Goal: Communication & Community: Ask a question

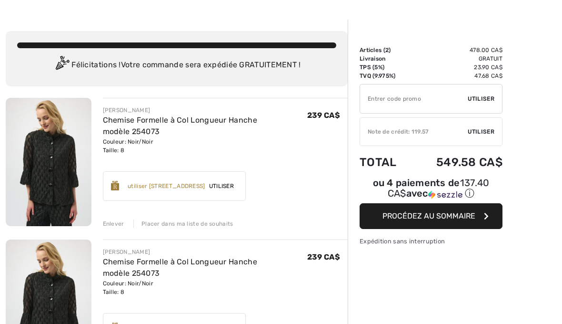
scroll to position [57, 0]
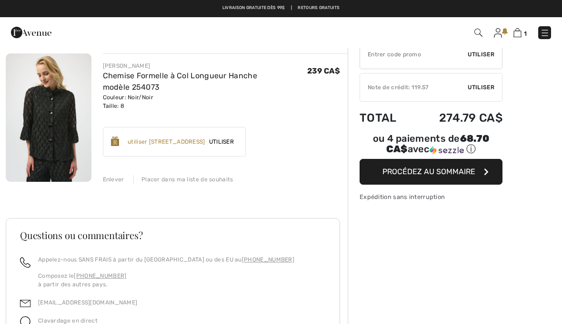
scroll to position [18, 0]
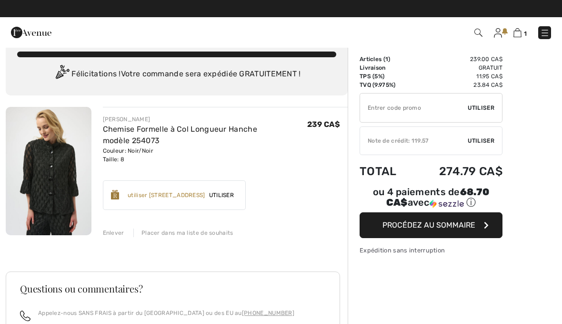
click at [402, 109] on input "TEXT" at bounding box center [414, 107] width 108 height 29
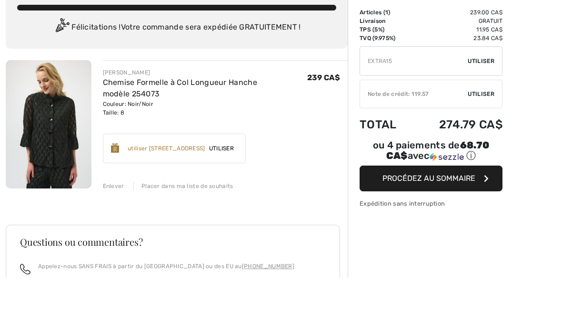
click at [495, 93] on div "✔ Utiliser Enlever" at bounding box center [431, 108] width 143 height 30
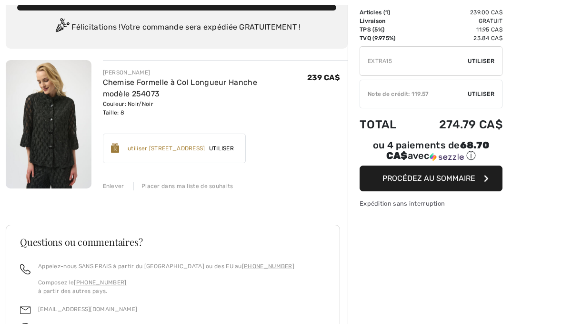
click at [488, 63] on span "Utiliser" at bounding box center [481, 61] width 27 height 9
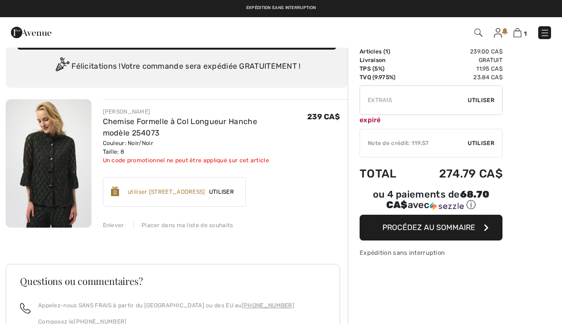
scroll to position [0, 0]
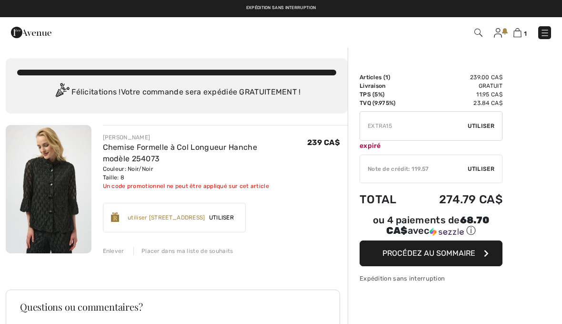
click at [409, 127] on input "TEXT" at bounding box center [414, 126] width 108 height 29
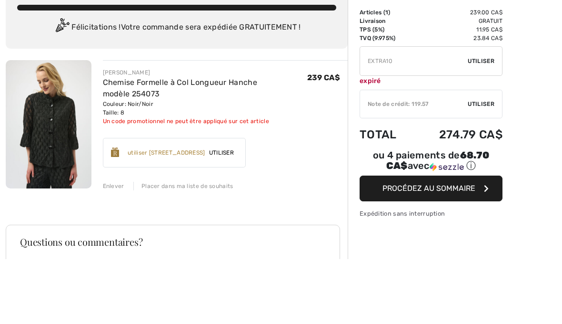
click at [489, 122] on span "Utiliser" at bounding box center [481, 126] width 27 height 9
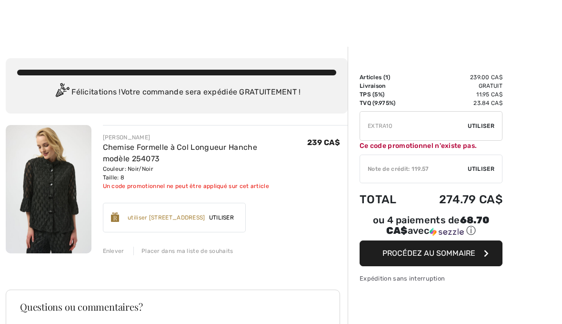
click at [410, 130] on input "TEXT" at bounding box center [414, 126] width 108 height 29
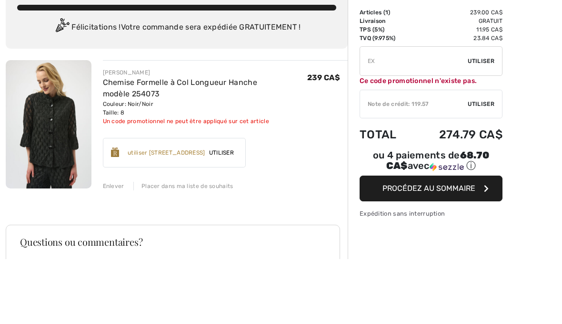
type input "E"
type input "LIVE10"
click at [492, 122] on span "Utiliser" at bounding box center [481, 126] width 27 height 9
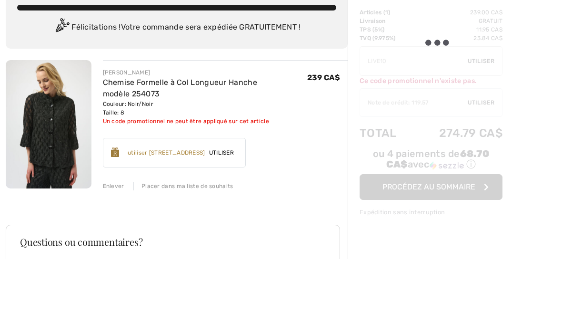
scroll to position [65, 0]
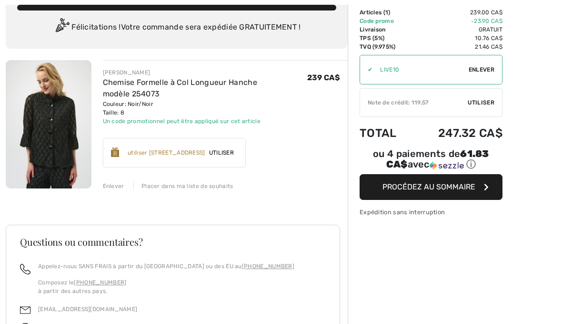
click at [489, 102] on span "Utiliser" at bounding box center [481, 102] width 27 height 9
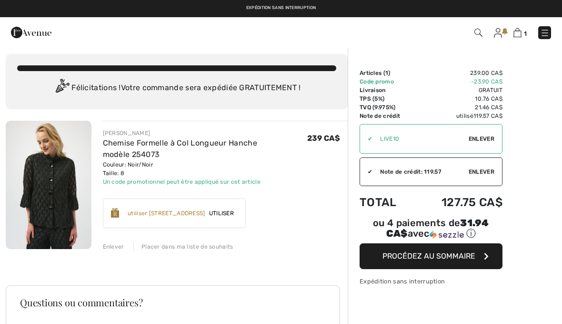
scroll to position [0, 0]
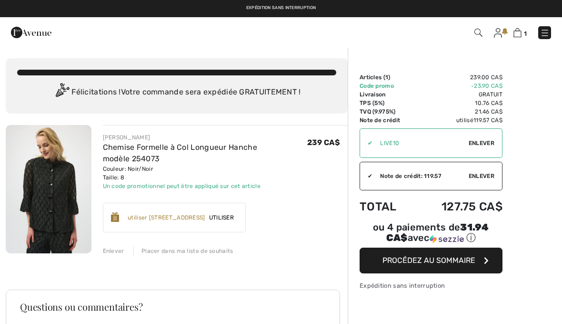
click at [60, 190] on img at bounding box center [49, 189] width 86 height 128
click at [62, 193] on img at bounding box center [49, 189] width 86 height 128
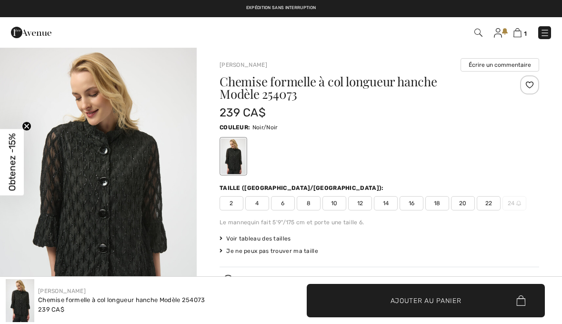
checkbox input "true"
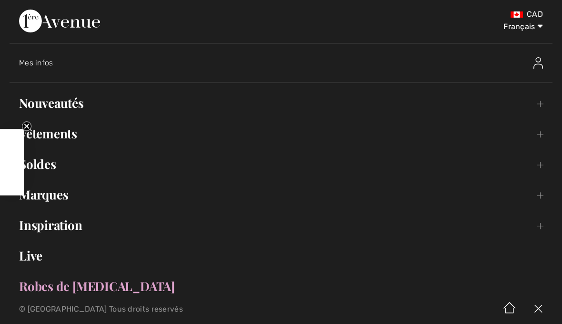
checkbox input "true"
click at [74, 109] on link "Nouveautés Toggle submenu" at bounding box center [281, 102] width 543 height 21
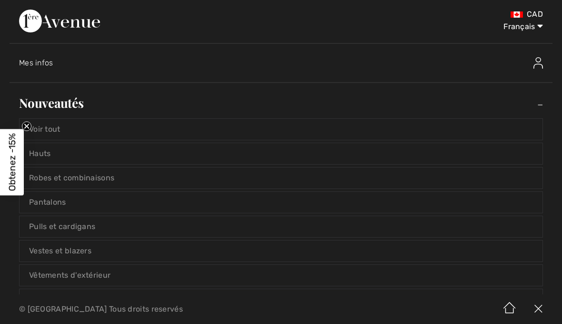
click at [65, 129] on link "Voir tout" at bounding box center [281, 129] width 523 height 21
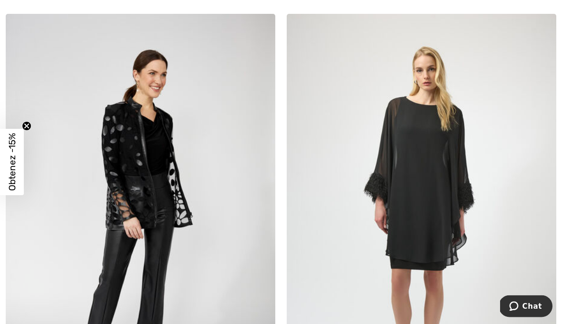
scroll to position [624, 0]
click at [136, 161] on img at bounding box center [141, 216] width 270 height 405
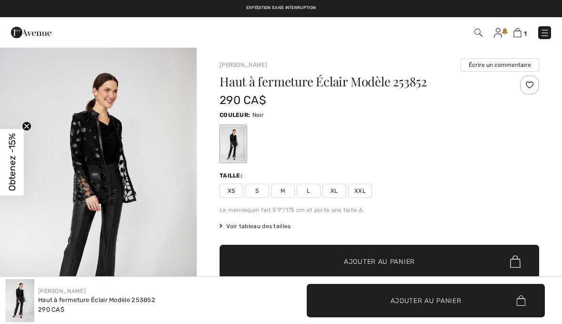
checkbox input "true"
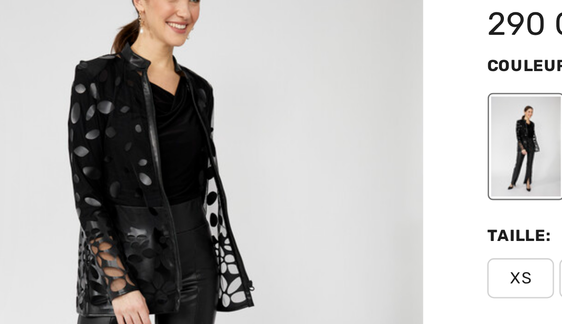
click at [221, 126] on div at bounding box center [233, 144] width 25 height 36
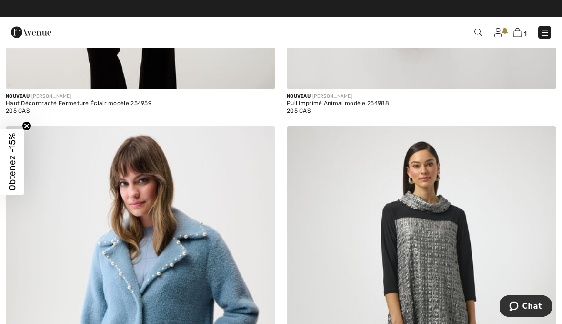
scroll to position [6105, 0]
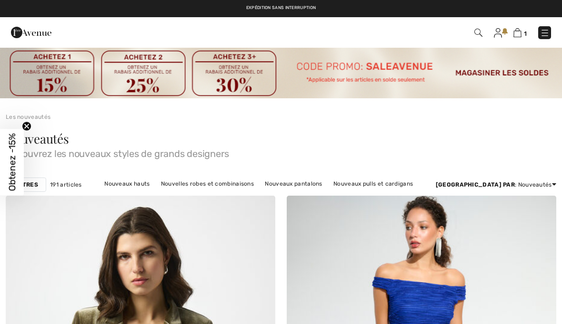
checkbox input "true"
click at [547, 29] on img at bounding box center [545, 33] width 10 height 10
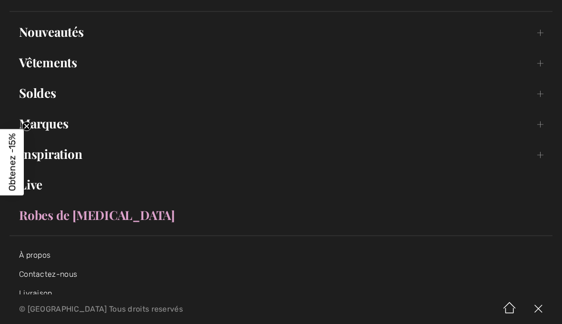
scroll to position [70, 0]
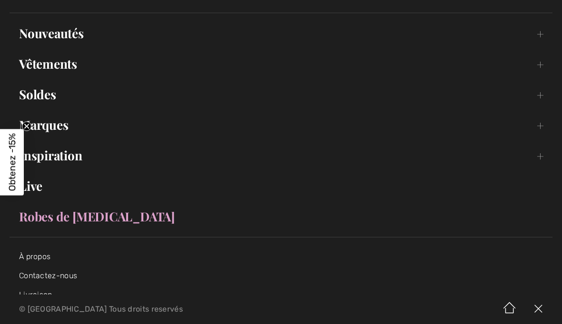
click at [73, 159] on link "Inspiration Toggle submenu" at bounding box center [281, 155] width 543 height 21
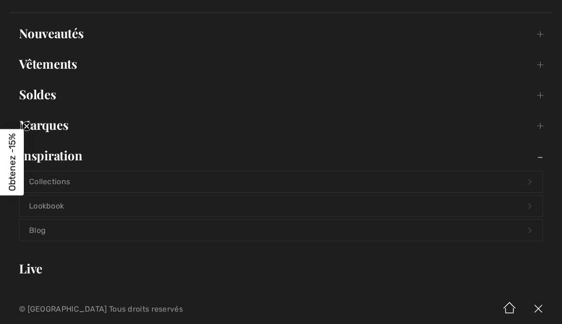
click at [75, 156] on link "Inspiration Toggle submenu" at bounding box center [281, 155] width 543 height 21
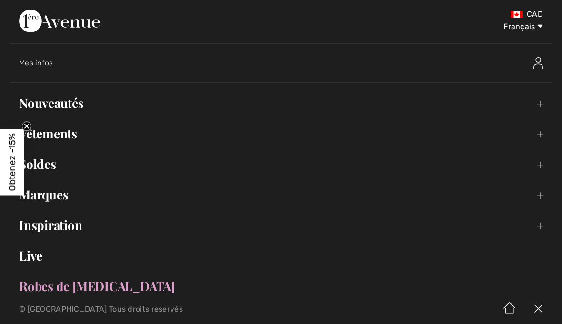
scroll to position [0, 0]
click at [45, 61] on span "Mes infos" at bounding box center [36, 62] width 34 height 9
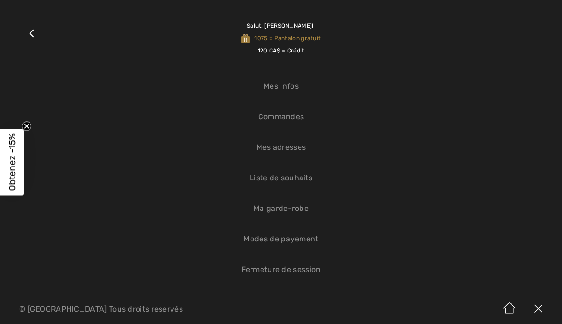
click at [301, 180] on link "Liste de souhaits" at bounding box center [281, 177] width 523 height 21
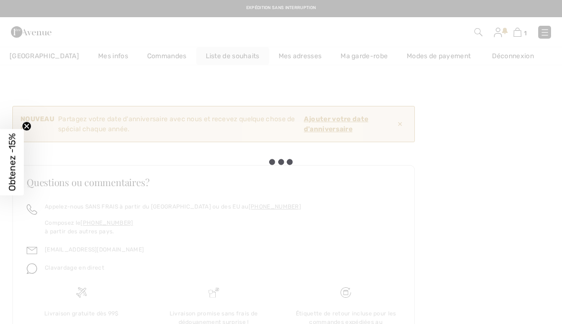
checkbox input "true"
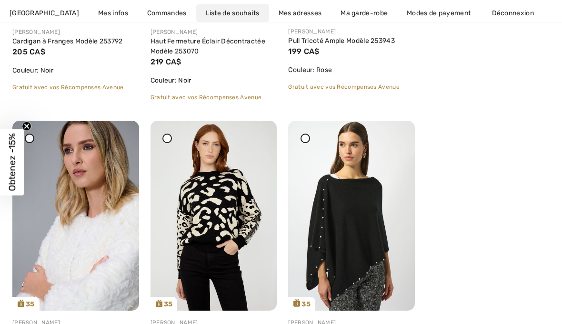
scroll to position [738, 0]
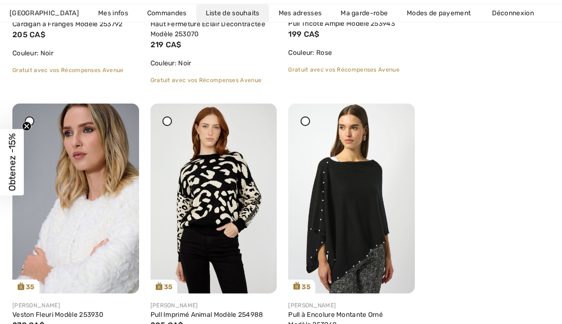
click at [115, 213] on img at bounding box center [75, 198] width 127 height 190
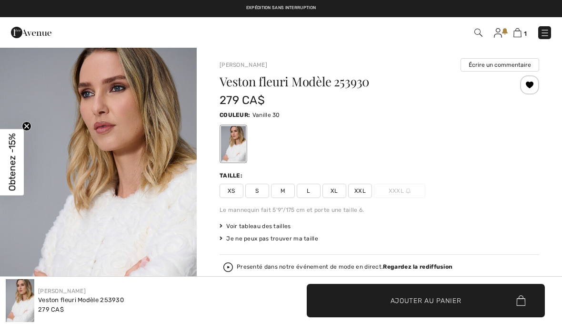
checkbox input "true"
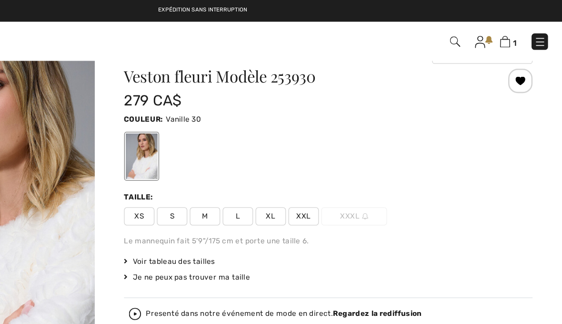
scroll to position [4, 0]
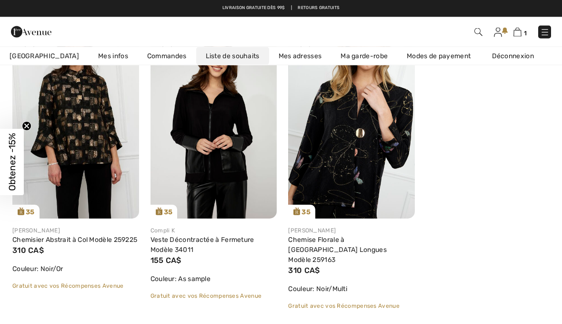
scroll to position [222, 0]
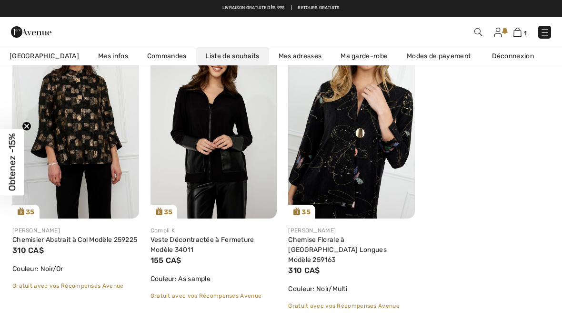
click at [86, 122] on img at bounding box center [75, 124] width 127 height 190
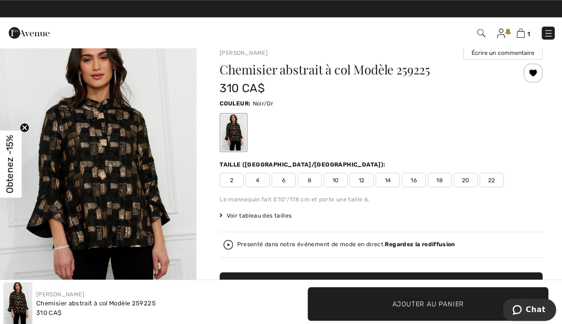
scroll to position [13, 0]
click at [114, 171] on img "1 / 4" at bounding box center [98, 181] width 197 height 295
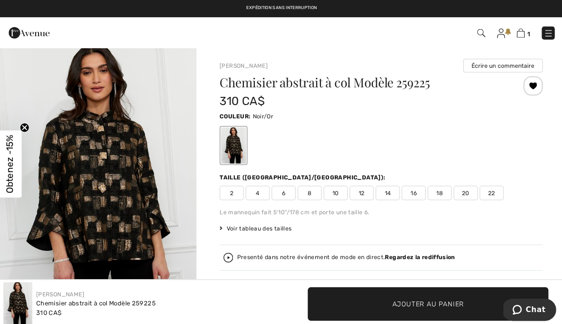
click at [399, 150] on div at bounding box center [380, 144] width 320 height 40
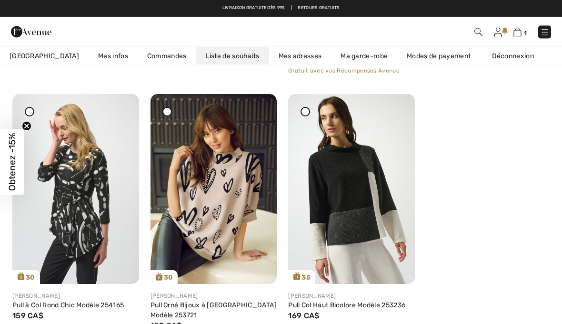
scroll to position [1038, 0]
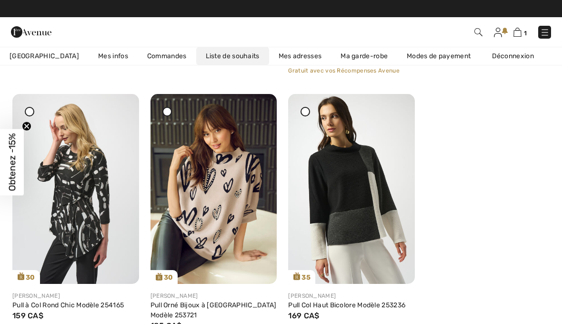
click at [363, 179] on img at bounding box center [351, 189] width 127 height 190
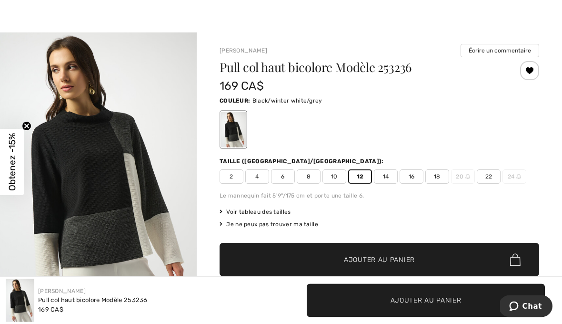
scroll to position [16, 0]
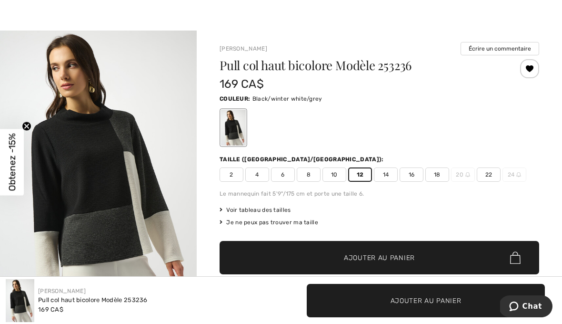
click at [52, 8] on div at bounding box center [281, 7] width 562 height 47
click at [49, 8] on div at bounding box center [281, 7] width 562 height 47
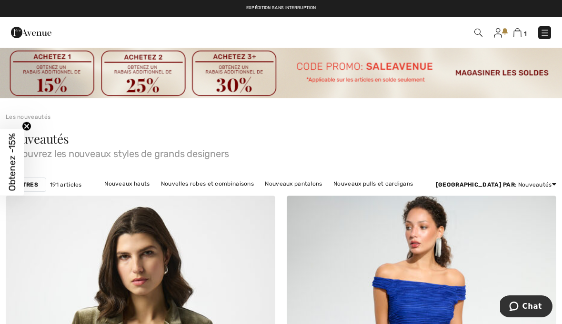
click at [543, 37] on img at bounding box center [545, 33] width 10 height 10
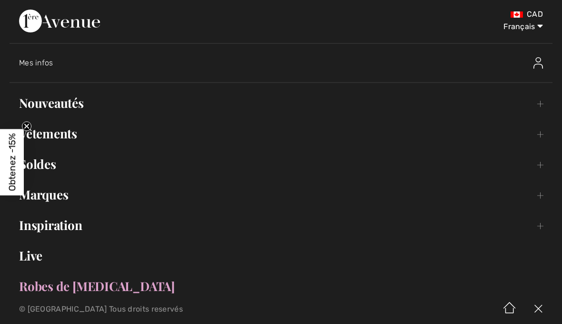
click at [41, 63] on span "Mes infos" at bounding box center [36, 62] width 34 height 9
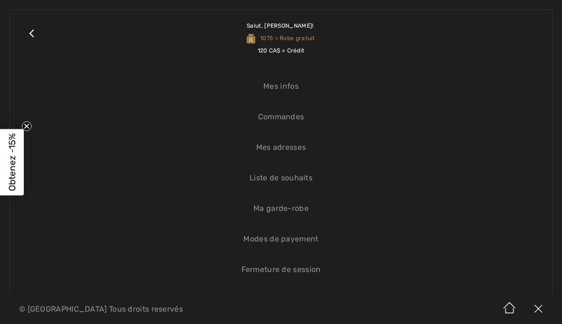
click at [304, 179] on link "Liste de souhaits" at bounding box center [281, 177] width 523 height 21
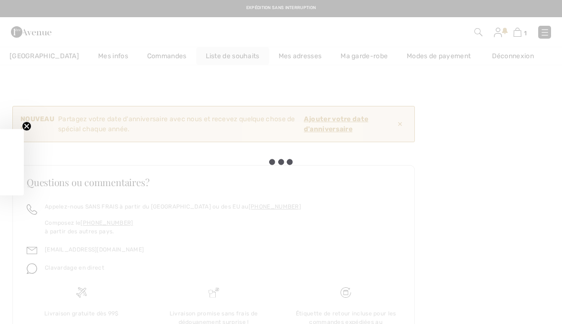
checkbox input "true"
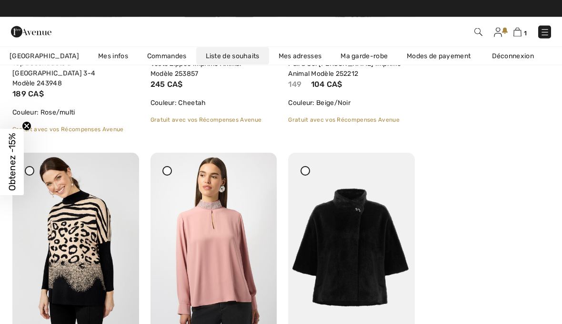
scroll to position [1570, 0]
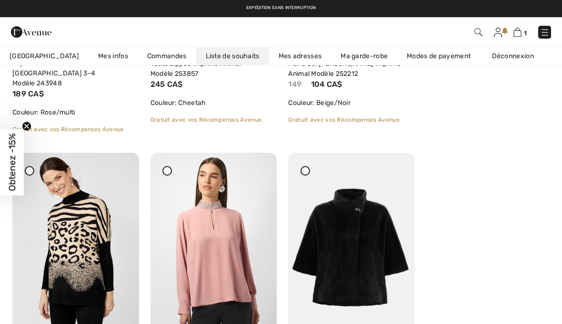
click at [86, 249] on img at bounding box center [75, 247] width 127 height 190
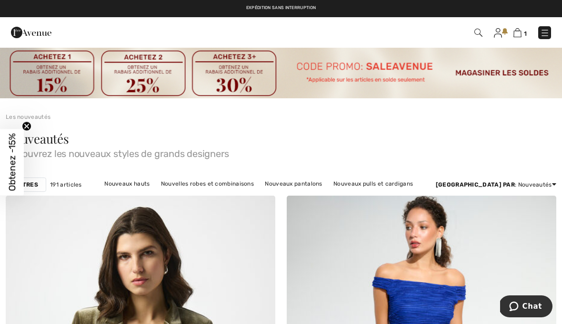
click at [549, 29] on img at bounding box center [545, 33] width 10 height 10
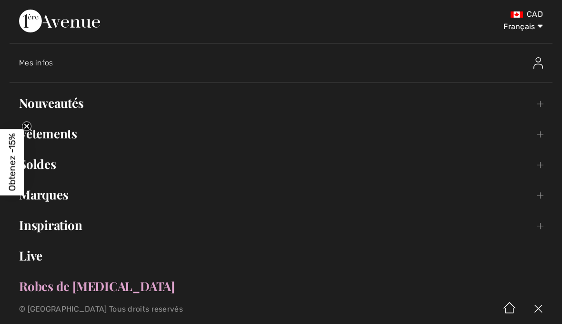
click at [47, 67] on div "Mes infos" at bounding box center [219, 63] width 400 height 10
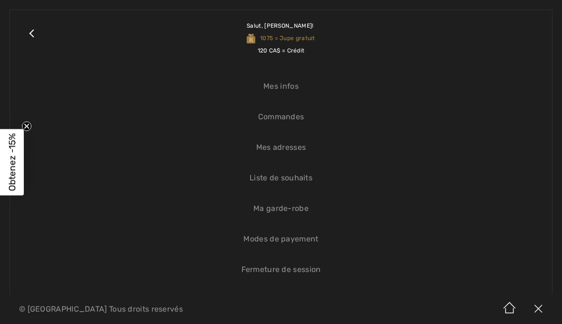
click at [303, 182] on link "Liste de souhaits" at bounding box center [281, 177] width 523 height 21
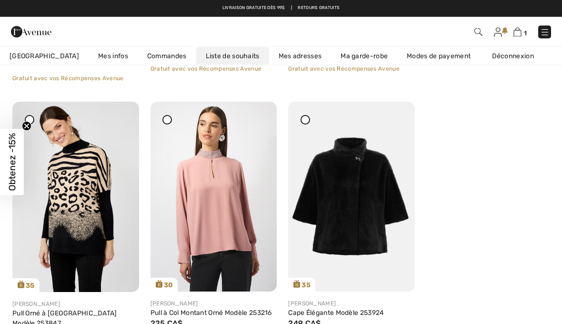
scroll to position [1621, 0]
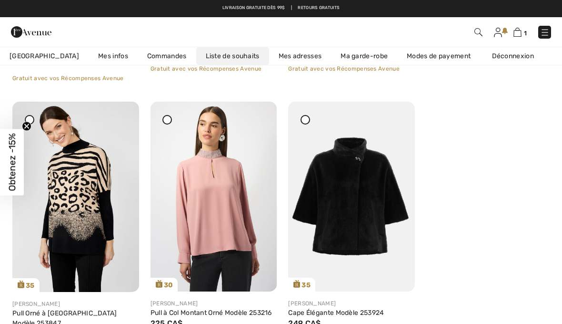
click at [363, 186] on img at bounding box center [351, 196] width 127 height 190
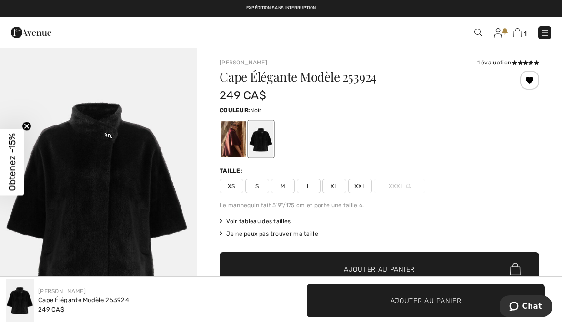
click at [243, 137] on div at bounding box center [233, 139] width 25 height 36
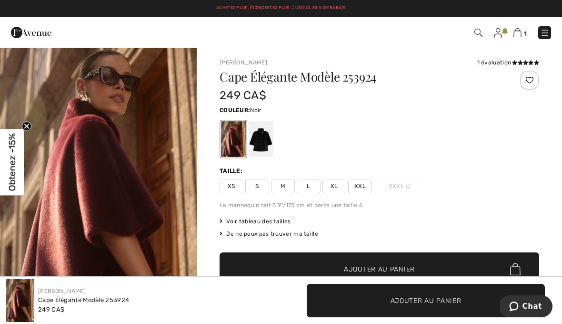
click at [267, 141] on div at bounding box center [261, 139] width 25 height 36
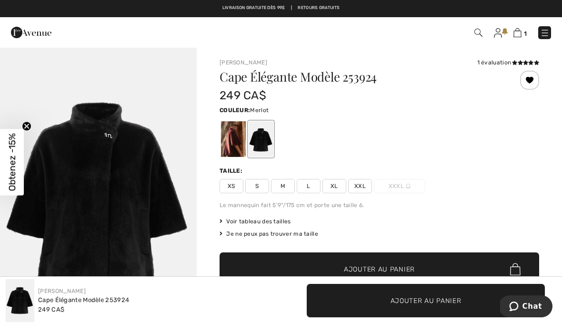
click at [237, 139] on div at bounding box center [233, 139] width 25 height 36
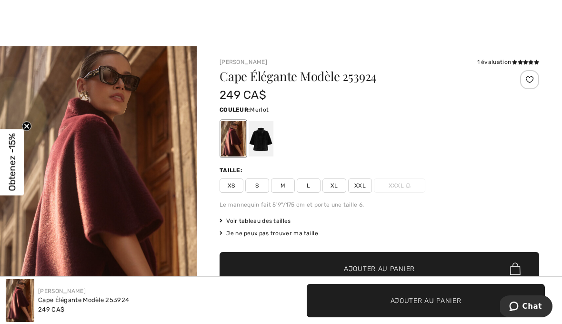
scroll to position [1, 0]
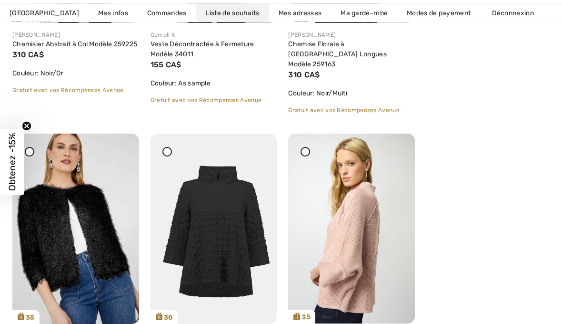
scroll to position [417, 0]
click at [357, 246] on img at bounding box center [351, 228] width 127 height 190
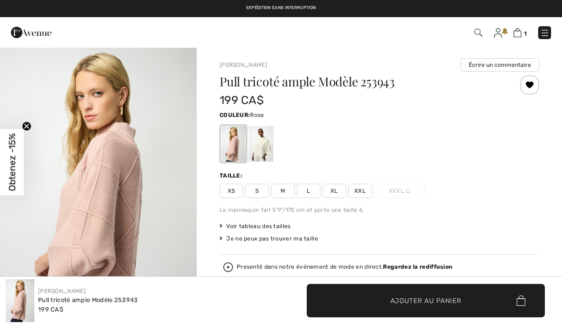
checkbox input "true"
click at [268, 145] on div at bounding box center [261, 144] width 25 height 36
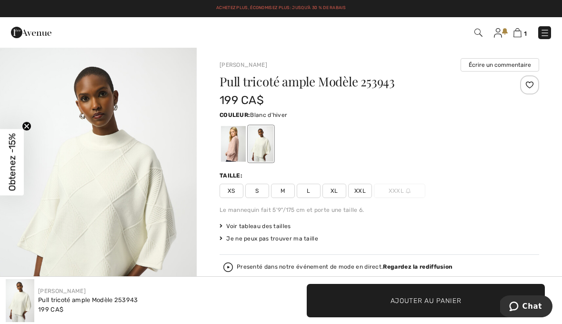
click at [243, 149] on div at bounding box center [233, 144] width 25 height 36
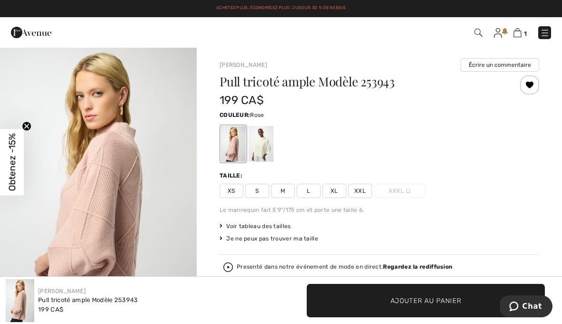
click at [232, 145] on div at bounding box center [233, 144] width 25 height 36
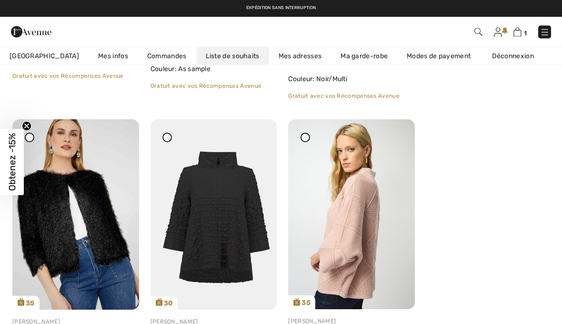
scroll to position [432, 0]
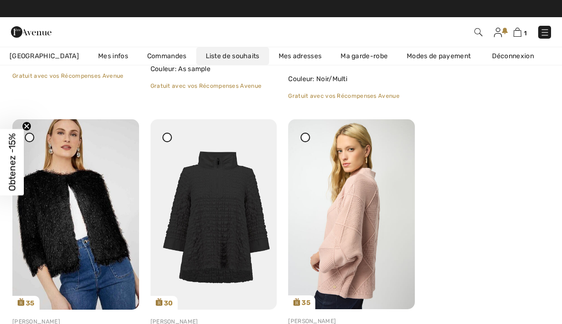
click at [105, 197] on img at bounding box center [75, 214] width 127 height 190
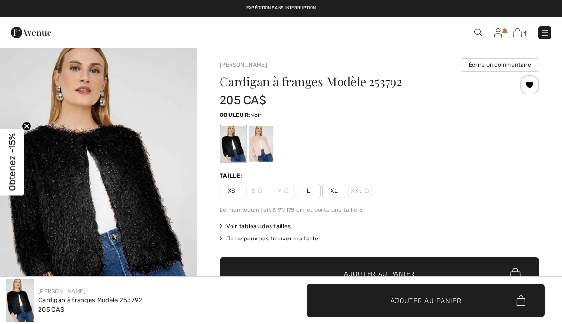
checkbox input "true"
click at [271, 144] on div at bounding box center [261, 144] width 25 height 36
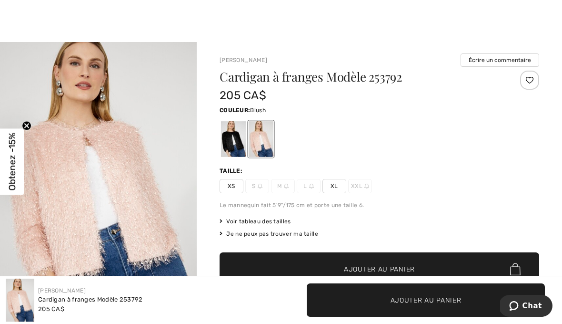
scroll to position [5, 0]
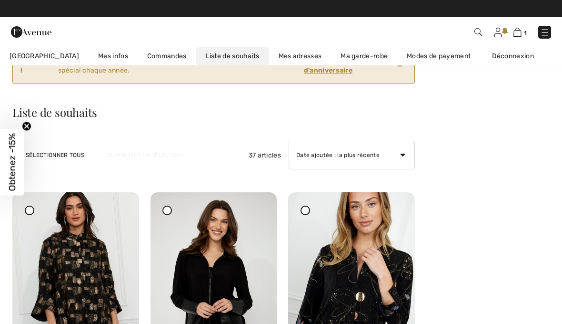
click at [522, 34] on img at bounding box center [518, 32] width 8 height 9
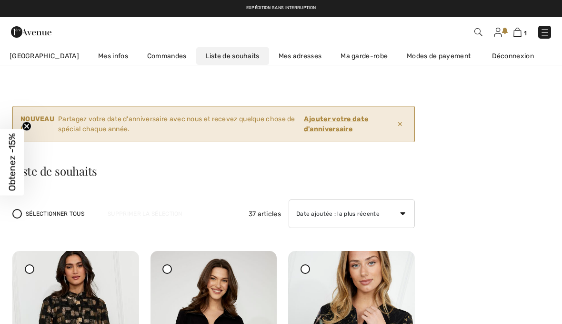
click at [547, 31] on img at bounding box center [545, 33] width 10 height 10
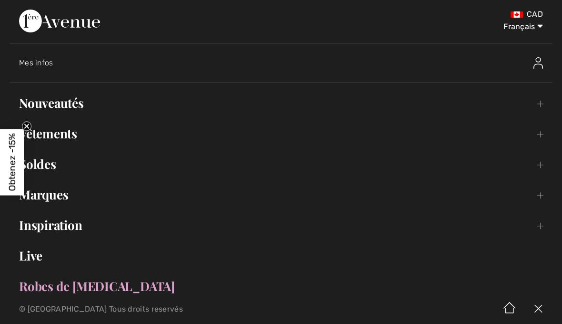
click at [74, 133] on link "Vêtements Toggle submenu" at bounding box center [281, 133] width 543 height 21
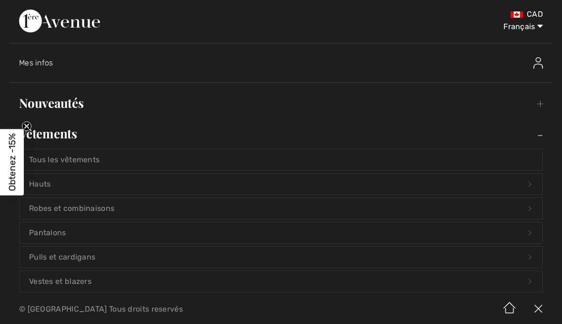
click at [53, 182] on link "Hauts Open submenu" at bounding box center [281, 183] width 523 height 21
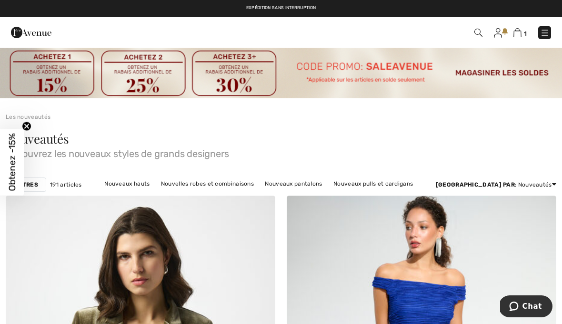
click at [546, 32] on img at bounding box center [545, 33] width 10 height 10
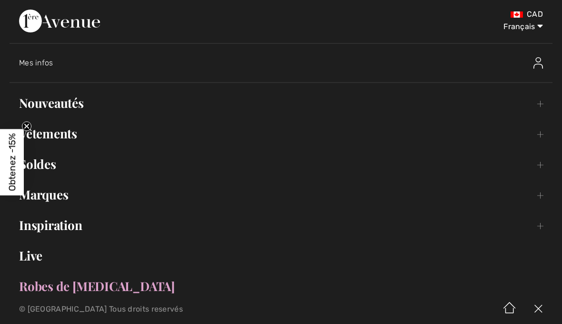
click at [67, 140] on link "Vêtements Toggle submenu" at bounding box center [281, 133] width 543 height 21
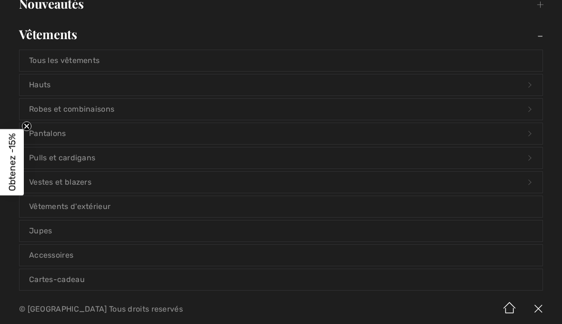
scroll to position [102, 0]
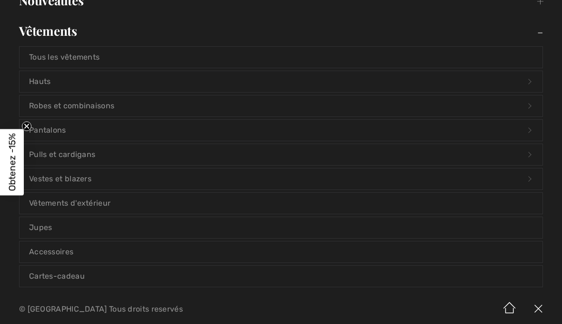
click at [85, 182] on link "Vestes et blazers Open submenu" at bounding box center [281, 178] width 523 height 21
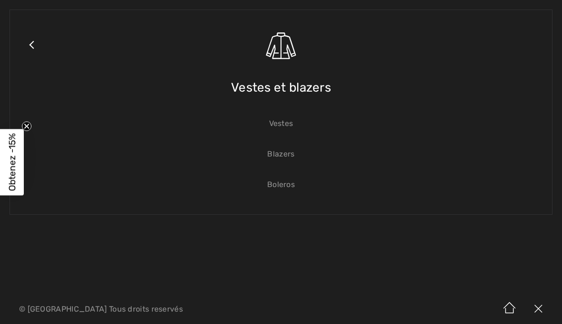
click at [289, 133] on link "Vestes" at bounding box center [281, 123] width 523 height 21
click at [289, 132] on link "Vestes" at bounding box center [281, 123] width 523 height 21
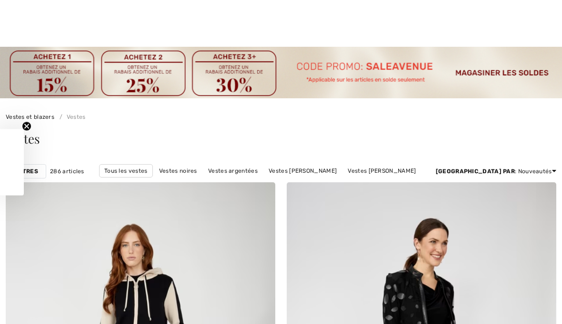
checkbox input "true"
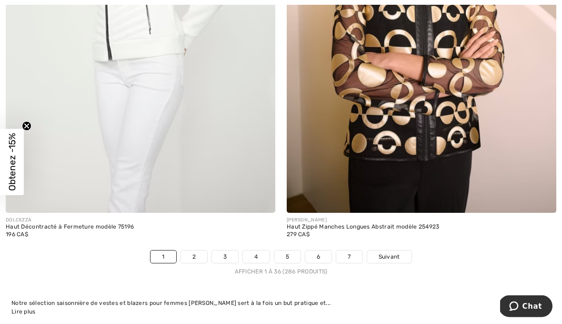
scroll to position [8255, 0]
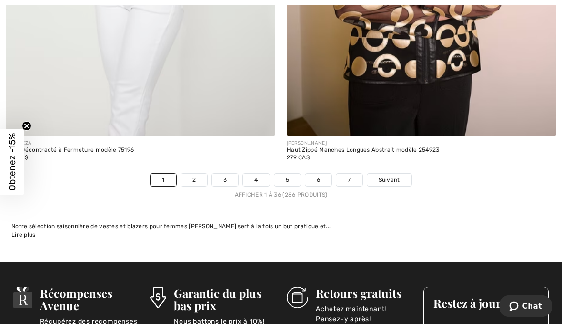
click at [202, 178] on link "2" at bounding box center [194, 180] width 26 height 12
click at [196, 174] on link "2" at bounding box center [194, 180] width 26 height 12
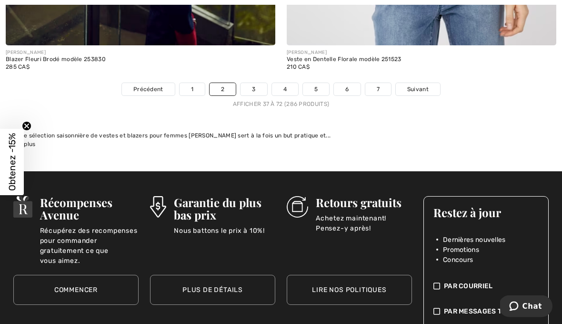
scroll to position [8331, 0]
click at [261, 83] on link "3" at bounding box center [254, 89] width 26 height 12
click at [258, 83] on link "3" at bounding box center [254, 89] width 26 height 12
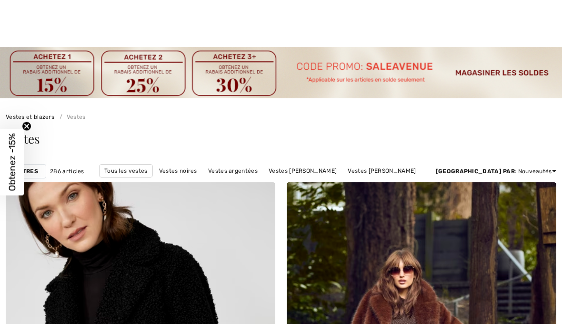
checkbox input "true"
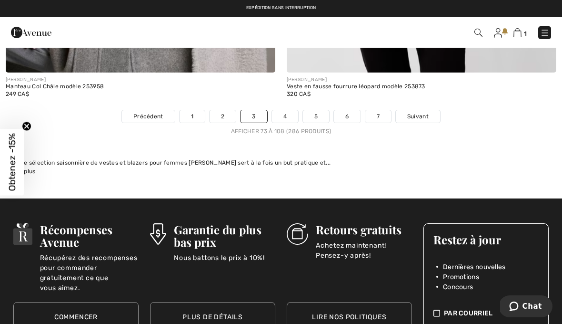
scroll to position [8312, 0]
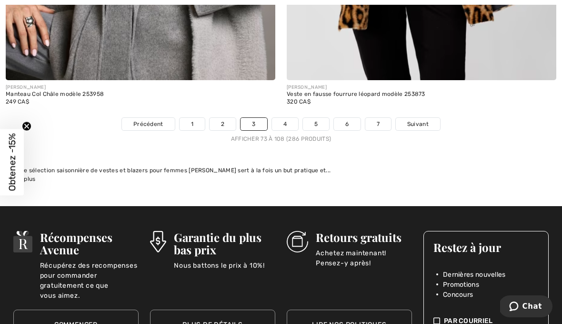
click at [289, 118] on link "4" at bounding box center [285, 124] width 26 height 12
click at [290, 119] on link "4" at bounding box center [285, 124] width 26 height 12
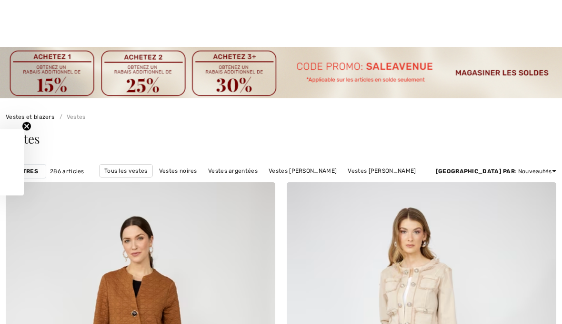
checkbox input "true"
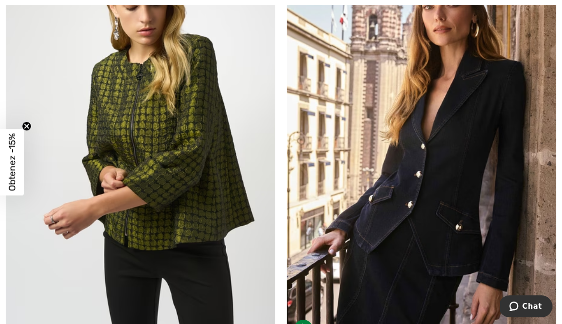
scroll to position [4804, 0]
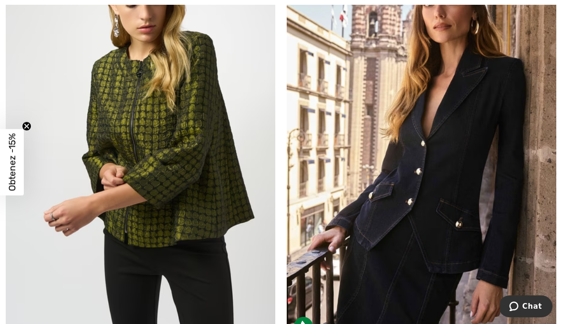
click at [200, 176] on img at bounding box center [141, 140] width 270 height 405
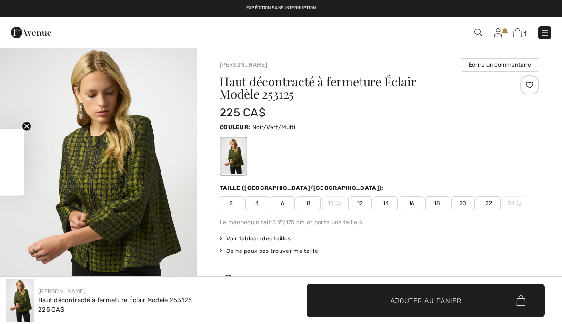
checkbox input "true"
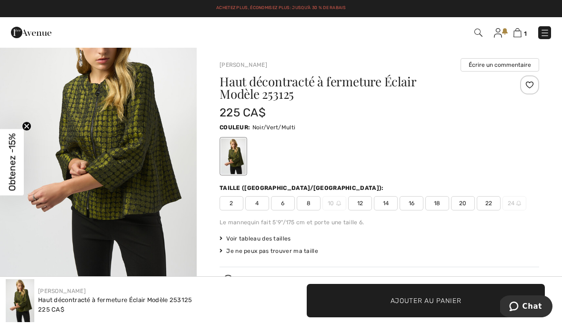
scroll to position [50, 0]
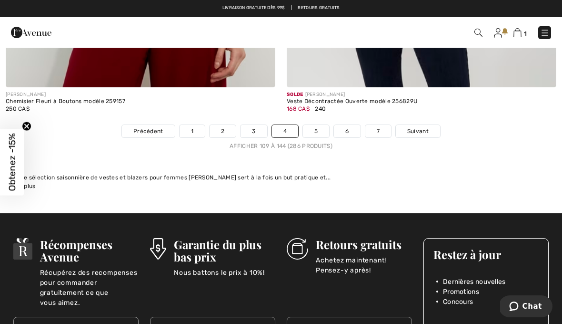
scroll to position [8258, 0]
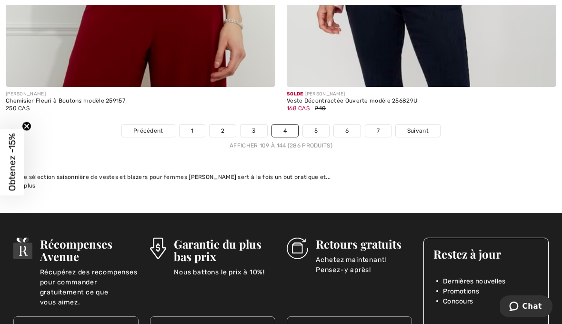
click at [320, 127] on link "5" at bounding box center [316, 130] width 26 height 12
click at [319, 124] on link "5" at bounding box center [316, 130] width 26 height 12
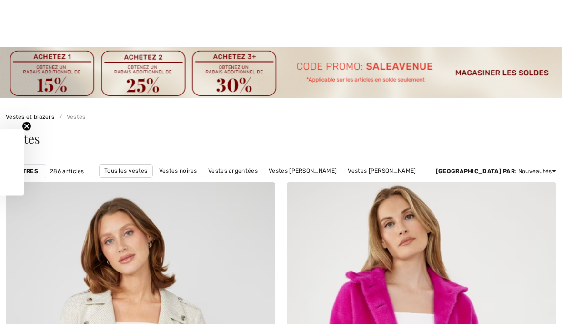
checkbox input "true"
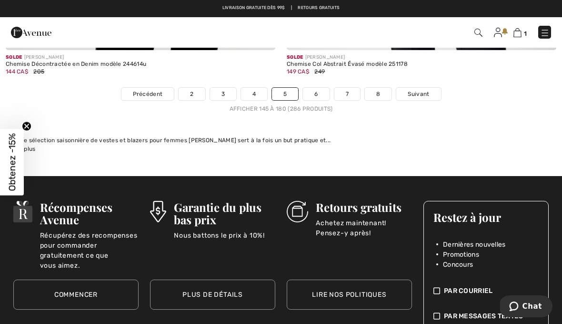
scroll to position [8313, 0]
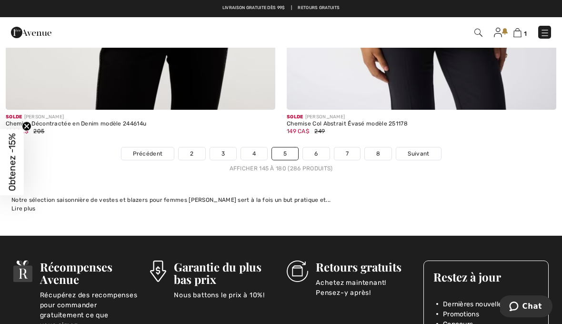
click at [321, 147] on link "6" at bounding box center [316, 153] width 26 height 12
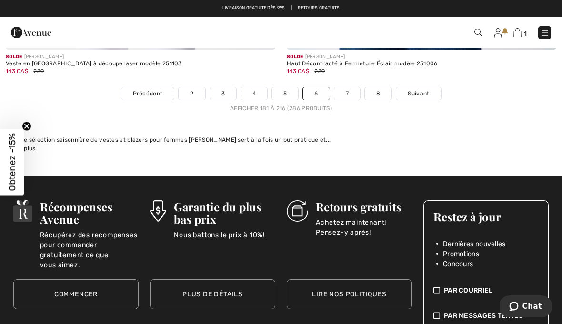
scroll to position [8337, 0]
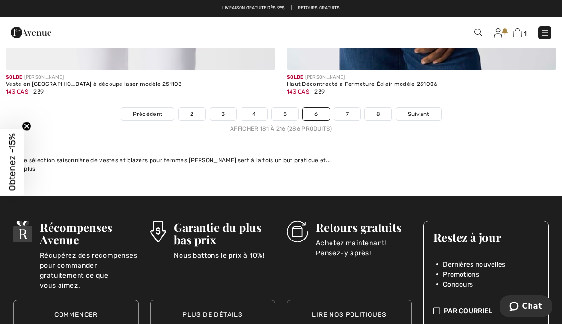
click at [350, 112] on link "7" at bounding box center [348, 114] width 26 height 12
click at [351, 111] on link "7" at bounding box center [348, 114] width 26 height 12
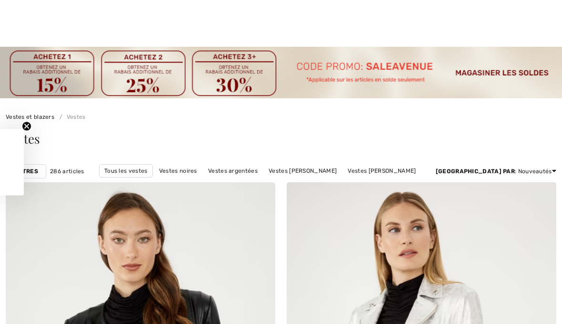
checkbox input "true"
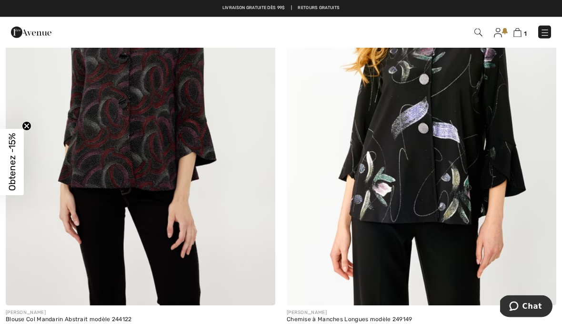
scroll to position [2049, 0]
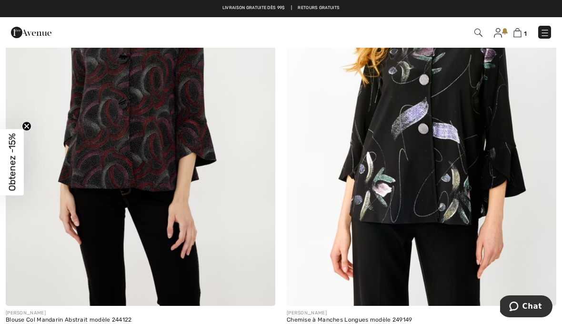
click at [448, 172] on img at bounding box center [422, 103] width 270 height 405
click at [455, 122] on img at bounding box center [422, 103] width 270 height 405
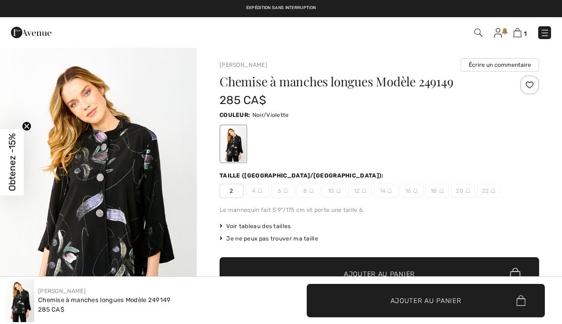
checkbox input "true"
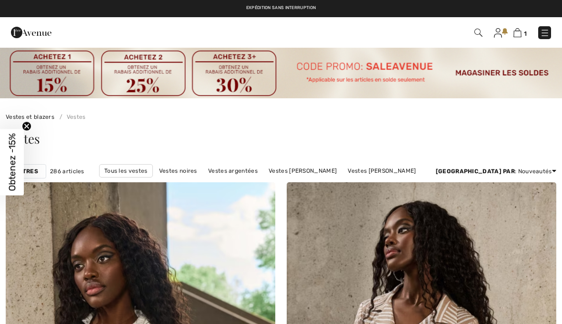
checkbox input "true"
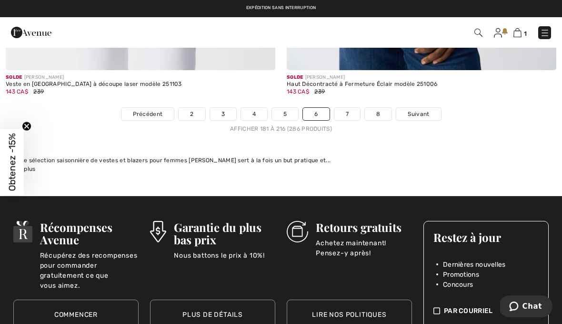
click at [347, 111] on link "7" at bounding box center [348, 114] width 26 height 12
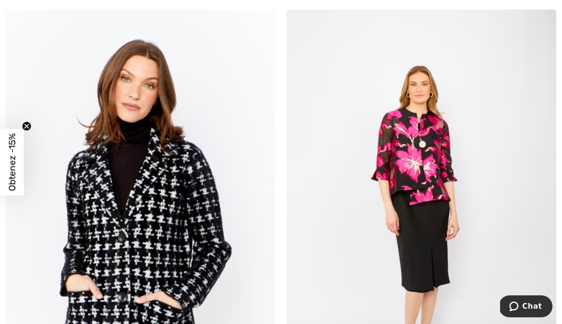
scroll to position [2987, 0]
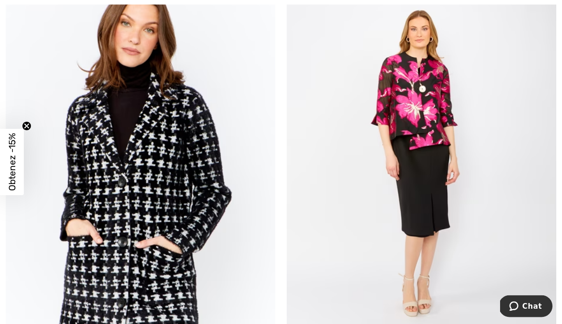
click at [536, 303] on span "Chat" at bounding box center [533, 305] width 20 height 9
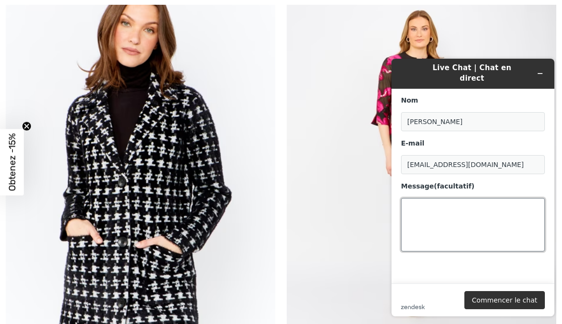
click at [426, 204] on textarea "Message (facultatif)" at bounding box center [473, 224] width 144 height 53
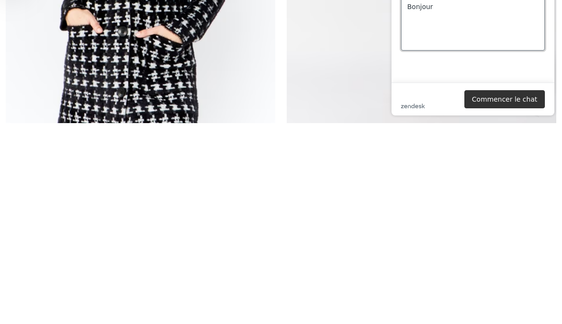
type textarea "Bonjour"
click at [493, 105] on button "Commencer le chat" at bounding box center [505, 99] width 81 height 18
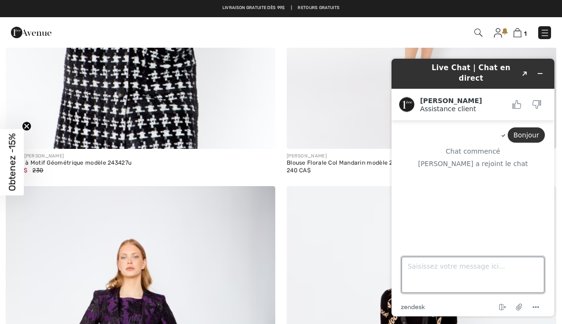
click at [427, 273] on textarea "Saisissez votre message ici..." at bounding box center [473, 274] width 143 height 36
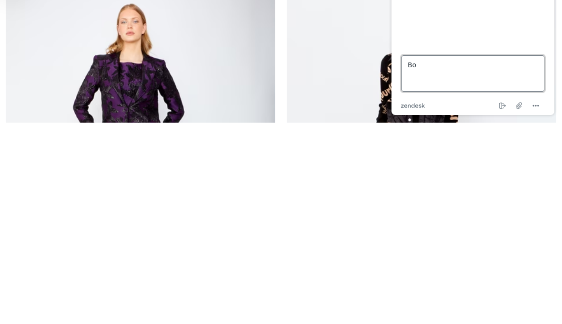
type textarea "B"
click at [426, 74] on textarea "Saisissez votre message ici..." at bounding box center [473, 73] width 143 height 36
click at [428, 73] on textarea "Saisissez votre message ici..." at bounding box center [473, 73] width 143 height 36
click at [428, 68] on textarea "Saisissez votre message ici..." at bounding box center [473, 73] width 143 height 36
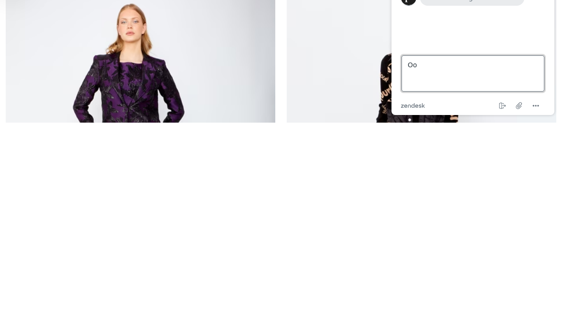
type textarea "O"
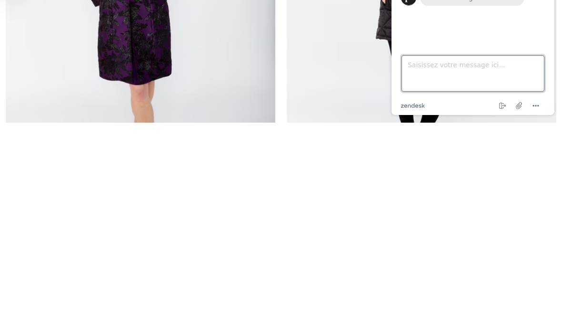
scroll to position [3378, 0]
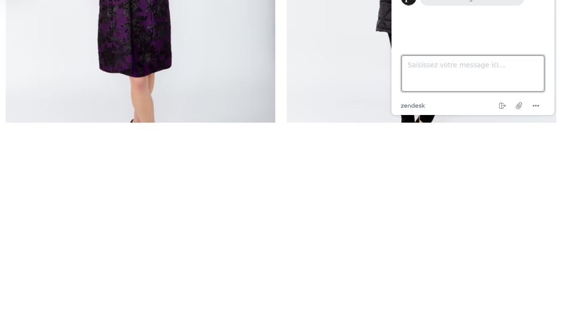
click at [419, 73] on textarea "Saisissez votre message ici..." at bounding box center [473, 73] width 143 height 36
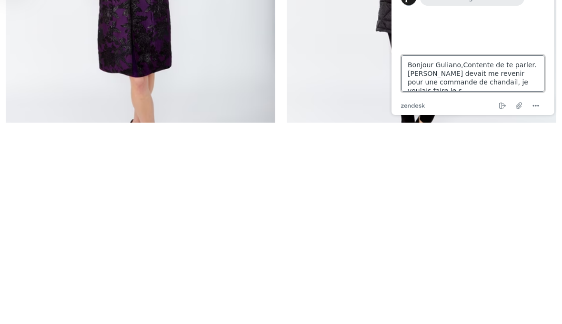
scroll to position [4, 0]
type textarea "Bonjour Guliano,Contente de te parler. Amanda devait me revenir pour une comman…"
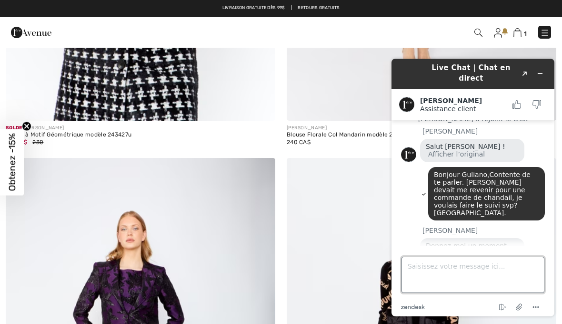
scroll to position [3225, 0]
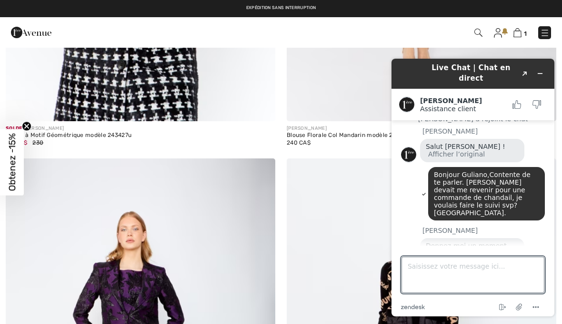
click at [547, 30] on img at bounding box center [545, 33] width 10 height 10
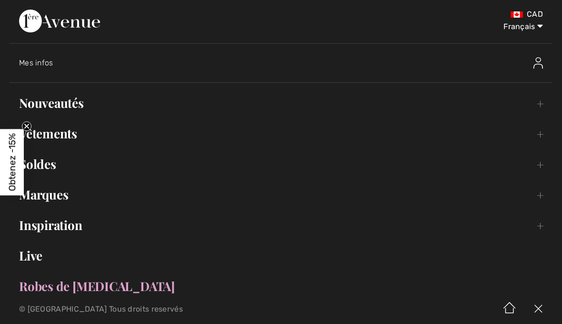
click at [40, 62] on span "Mes infos" at bounding box center [36, 62] width 34 height 9
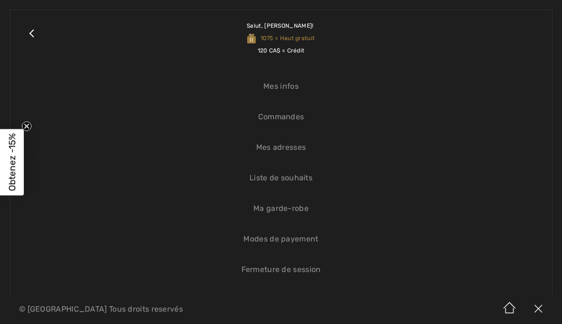
click at [301, 184] on link "Liste de souhaits" at bounding box center [281, 177] width 523 height 21
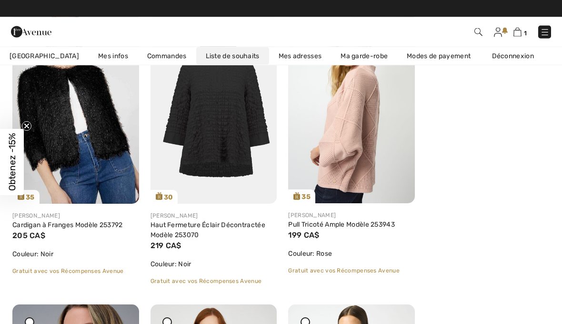
scroll to position [537, 0]
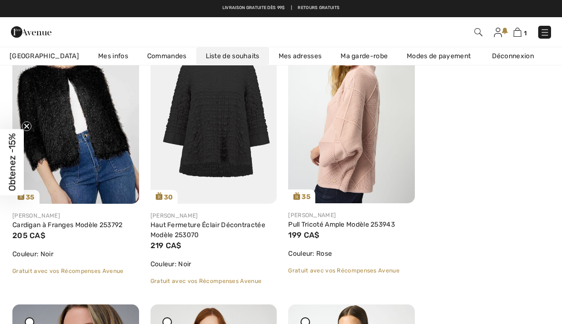
click at [521, 30] on img at bounding box center [518, 32] width 8 height 9
click at [548, 30] on img at bounding box center [545, 33] width 10 height 10
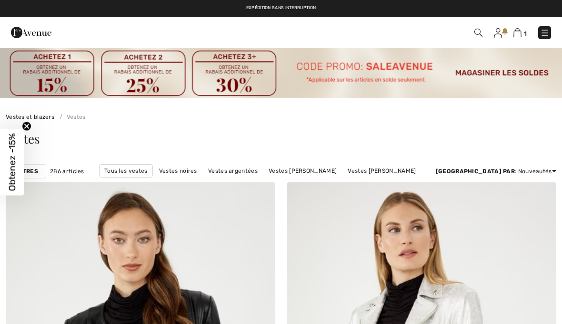
checkbox input "true"
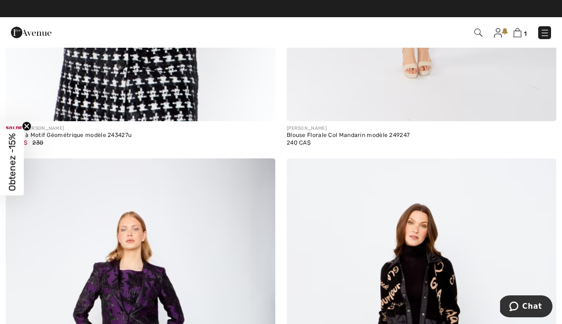
click at [537, 302] on span "Chat" at bounding box center [533, 306] width 20 height 9
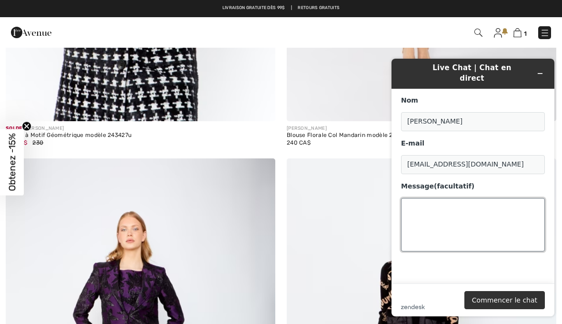
click at [429, 206] on textarea "Message (facultatif)" at bounding box center [473, 224] width 144 height 53
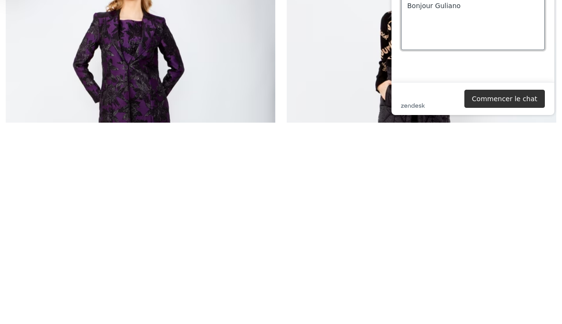
scroll to position [3297, 0]
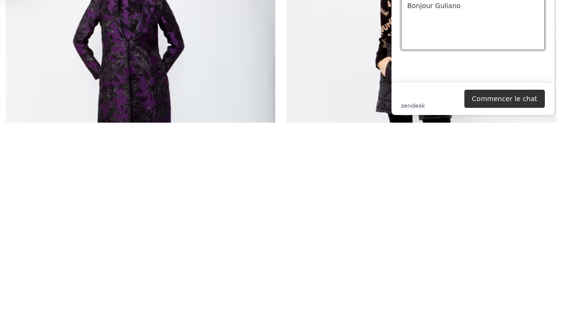
type textarea "Bonjour Guliano"
click at [524, 101] on button "Commencer le chat" at bounding box center [505, 99] width 81 height 18
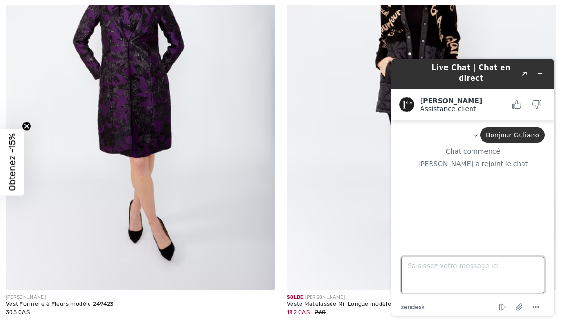
click at [427, 276] on textarea "Saisissez votre message ici..." at bounding box center [473, 274] width 143 height 36
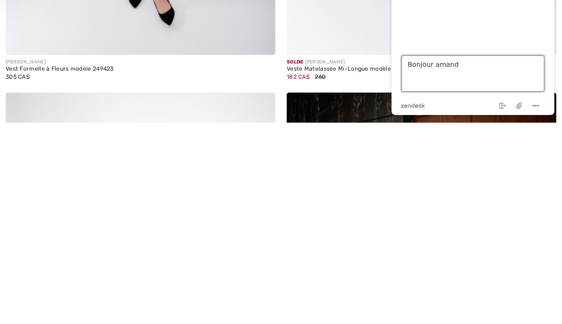
type textarea "Bonjour amanda"
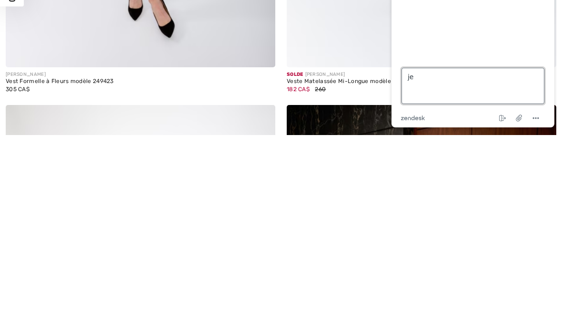
type textarea "j"
type textarea "j'aim"
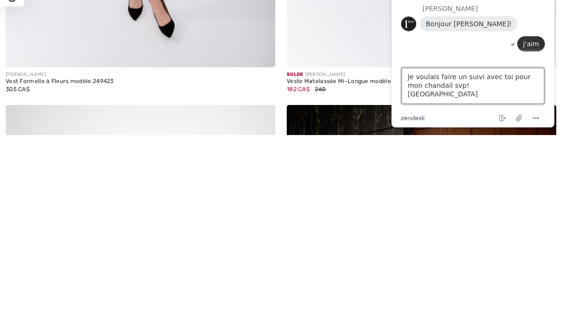
type textarea "Je voulais faire un suivi avec toi pour mon chandail svp! Merci."
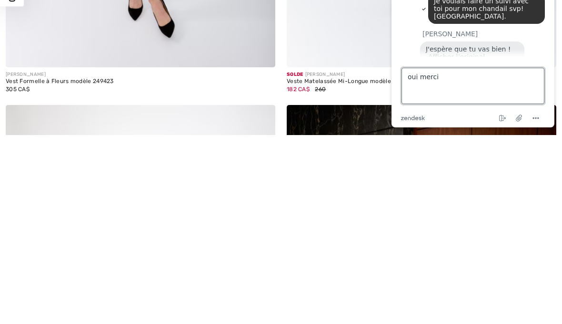
scroll to position [86, 0]
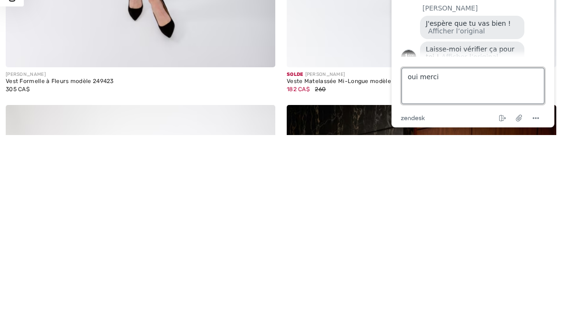
type textarea "oui merci."
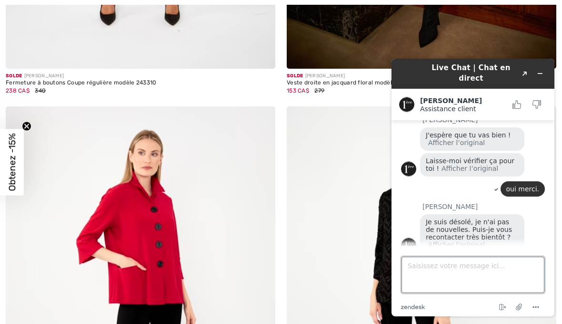
scroll to position [4196, 0]
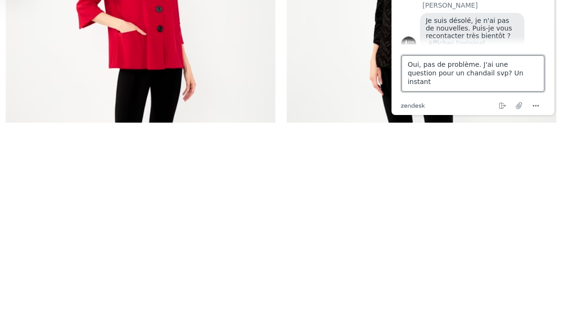
type textarea "Oui, pas de problème. J'ai une question pour un chandail svp? Un instant."
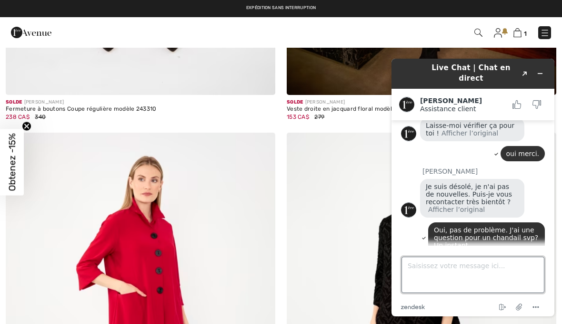
scroll to position [4135, 0]
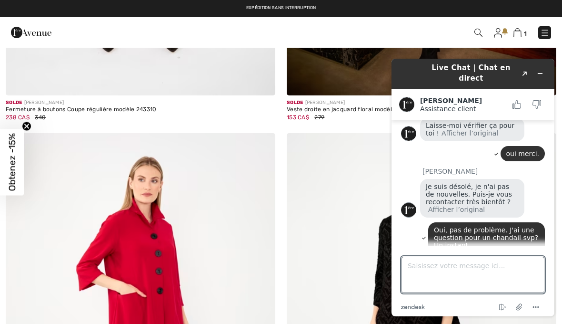
click at [544, 30] on img at bounding box center [545, 33] width 10 height 10
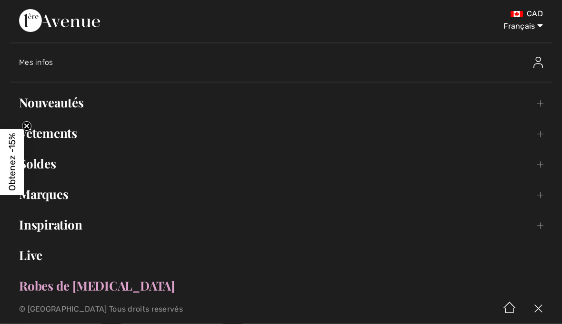
scroll to position [4136, 0]
click at [48, 64] on span "Mes infos" at bounding box center [36, 62] width 34 height 9
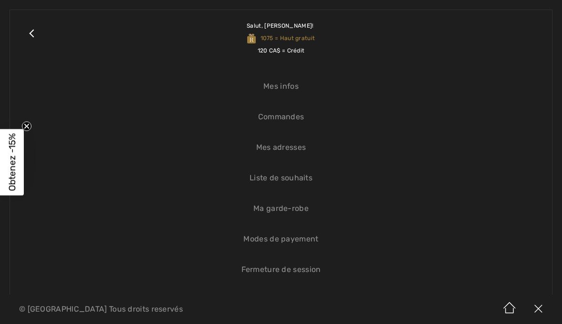
click at [302, 181] on link "Liste de souhaits" at bounding box center [281, 177] width 523 height 21
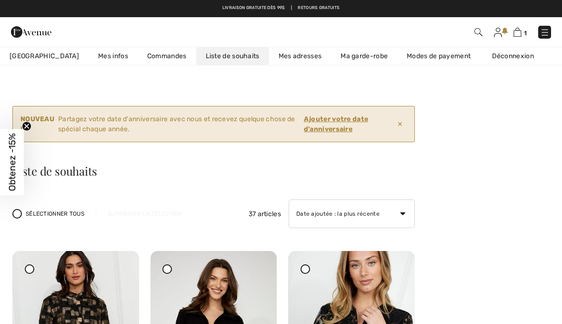
click at [548, 32] on img at bounding box center [545, 33] width 10 height 10
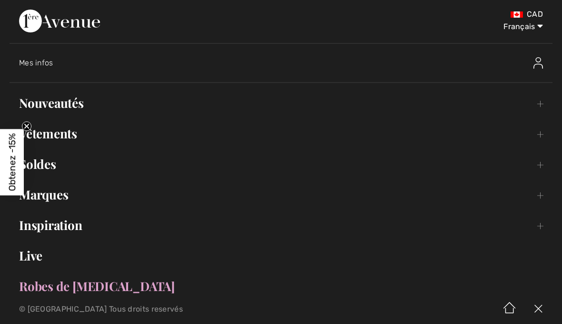
click at [526, 23] on select "English Français" at bounding box center [519, 24] width 50 height 29
click at [544, 309] on img at bounding box center [538, 309] width 29 height 30
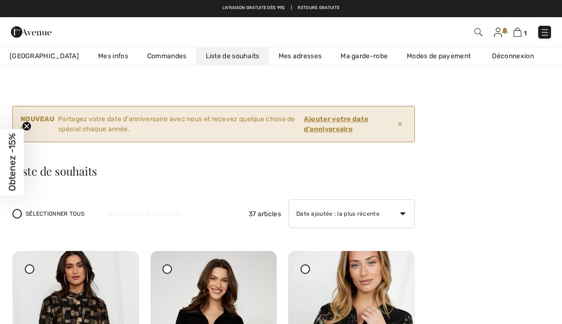
click at [544, 31] on img at bounding box center [545, 33] width 10 height 10
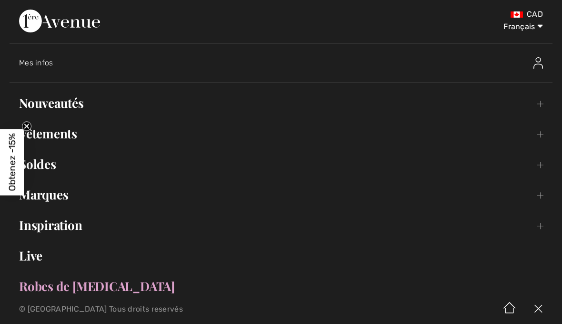
click at [515, 173] on link "Soldes Toggle submenu" at bounding box center [281, 163] width 543 height 21
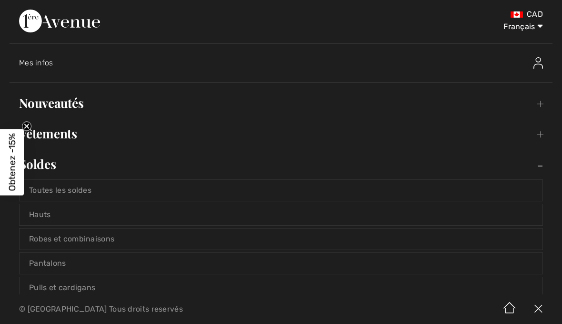
click at [502, 193] on link "Toutes les soldes" at bounding box center [281, 190] width 523 height 21
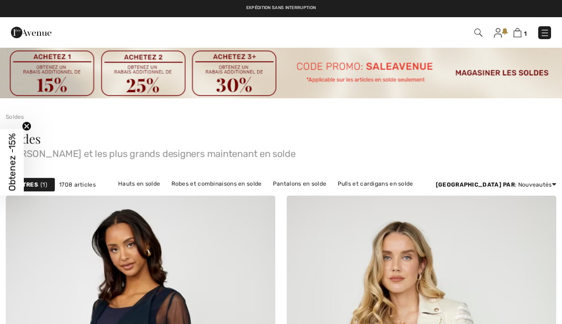
checkbox input "true"
click at [532, 297] on button "Chat" at bounding box center [526, 306] width 54 height 22
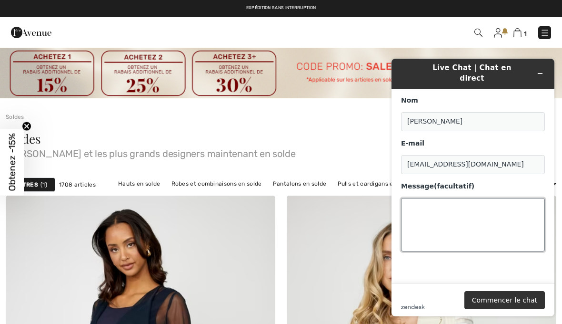
click at [437, 200] on textarea "Message (facultatif)" at bounding box center [473, 224] width 144 height 53
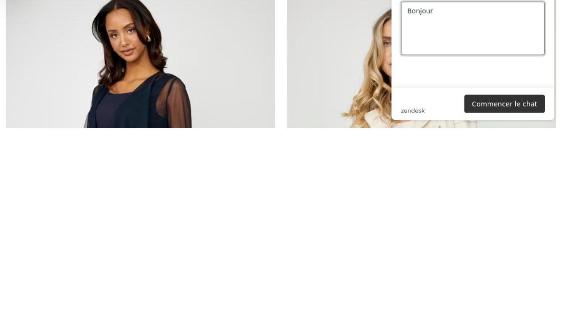
type textarea "Bonjour"
click at [504, 110] on button "Commencer le chat" at bounding box center [505, 104] width 81 height 18
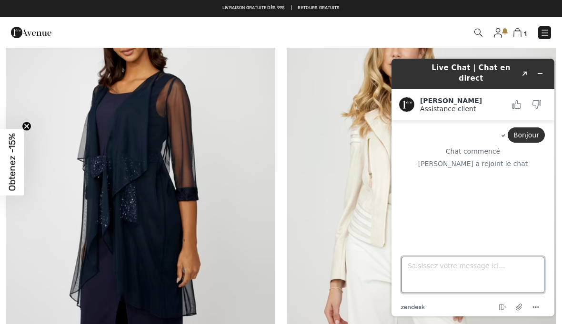
click at [439, 269] on textarea "Saisissez votre message ici..." at bounding box center [473, 274] width 143 height 36
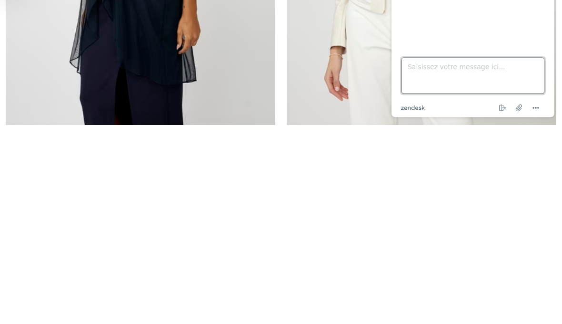
scroll to position [250, 0]
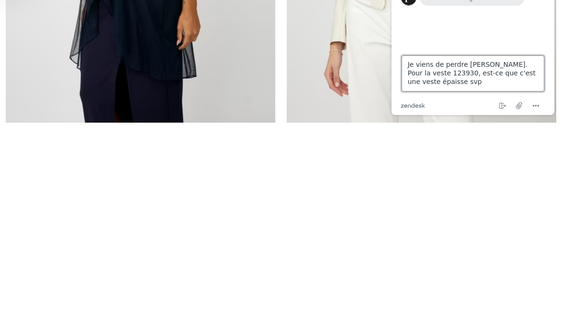
type textarea "Je viens de perdre [PERSON_NAME]. Pour la veste 123930, est-ce que c'est une ve…"
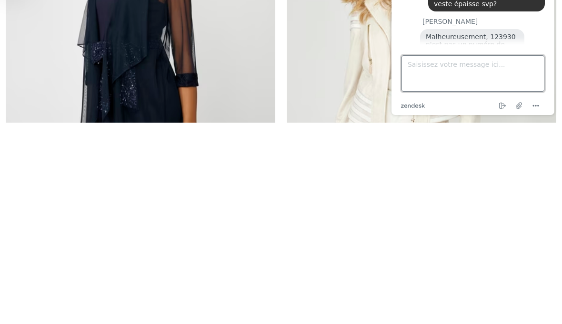
scroll to position [129, 0]
click at [423, 64] on textarea "Saisissez votre message ici..." at bounding box center [473, 73] width 143 height 36
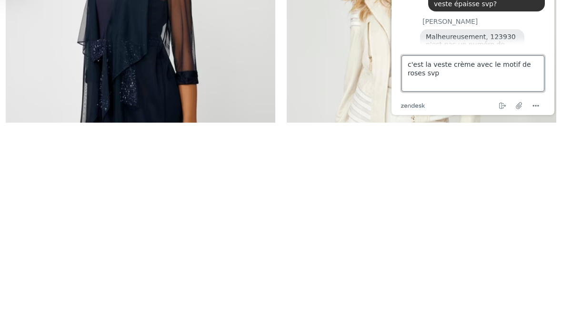
type textarea "c'est la veste crème avec le motif de roses svp?"
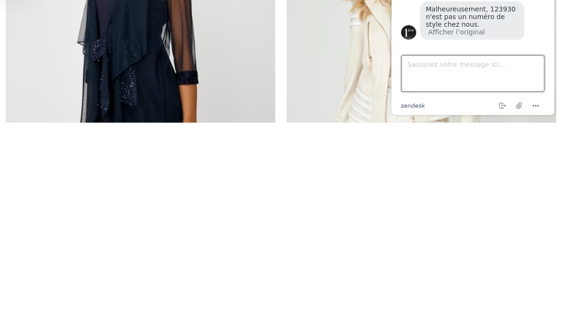
scroll to position [107, 0]
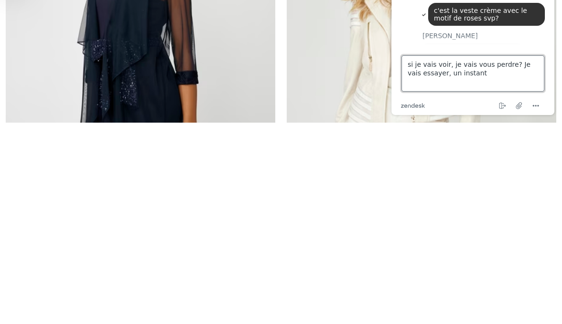
type textarea "si je vais voir, je vais vous perdre? Je vais essayer, un instant!"
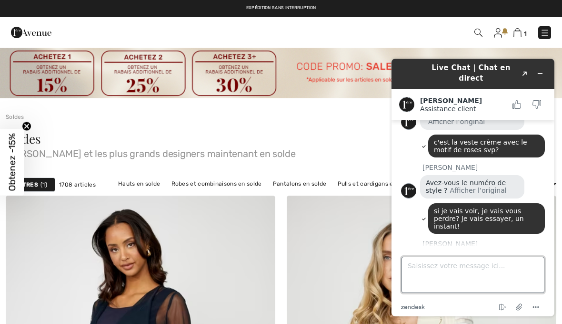
scroll to position [176, 0]
click at [442, 275] on textarea "Saisissez votre message ici..." at bounding box center [473, 274] width 143 height 36
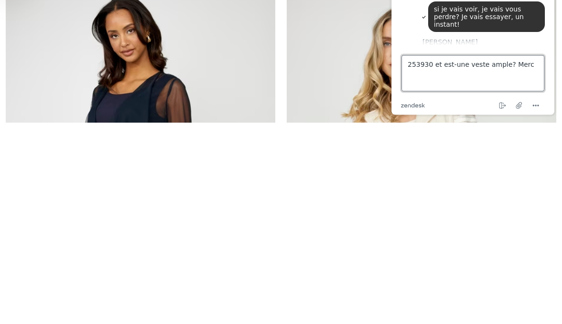
type textarea "253930 et est-une veste ample? Merci"
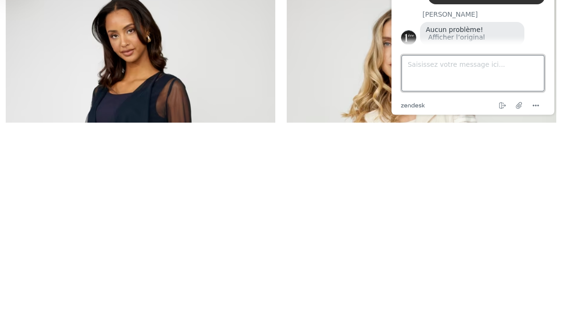
scroll to position [246, 0]
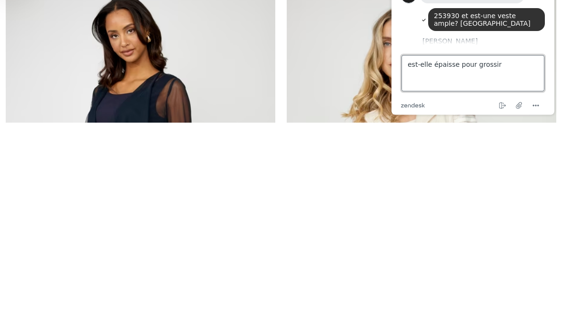
type textarea "est-elle épaisse pour grossir?"
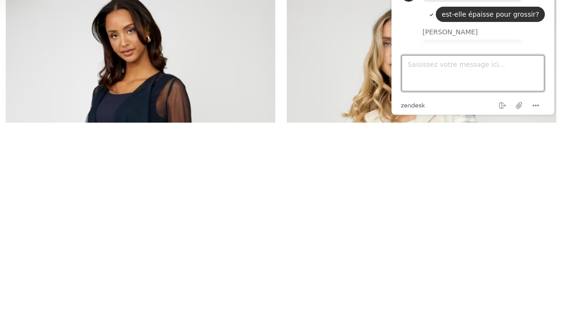
scroll to position [315, 0]
type textarea "merci bcp et bonne fin de journée!"
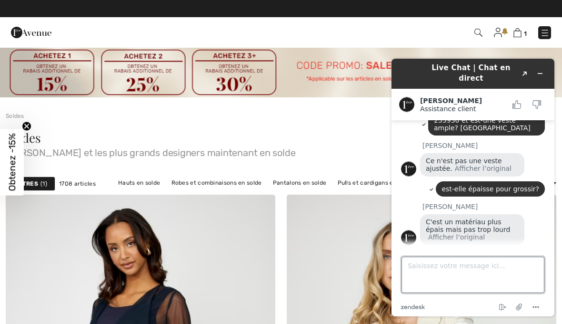
scroll to position [0, 0]
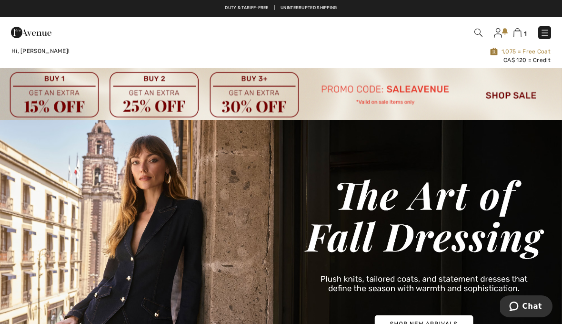
click at [482, 29] on img at bounding box center [479, 33] width 8 height 8
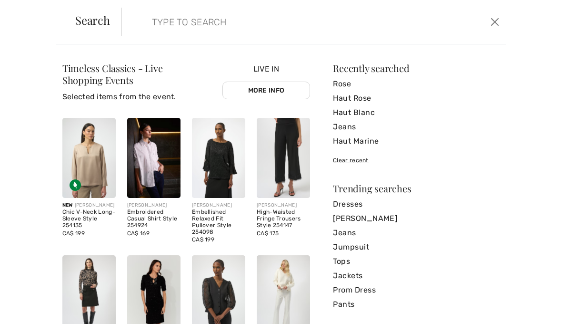
click at [302, 27] on input "search" at bounding box center [274, 22] width 258 height 29
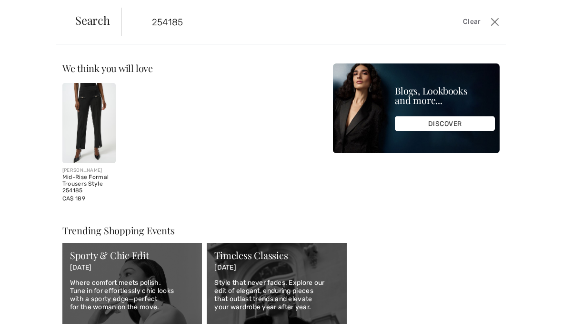
type input "254185"
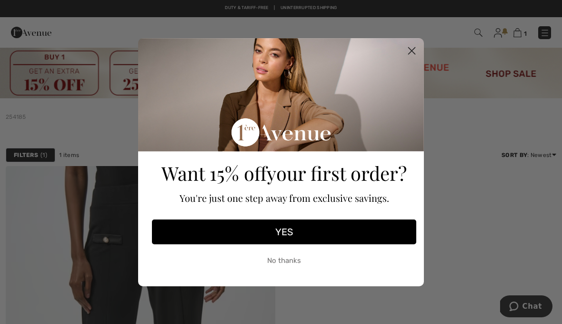
scroll to position [39, 0]
click at [411, 42] on circle "Close dialog" at bounding box center [412, 50] width 16 height 16
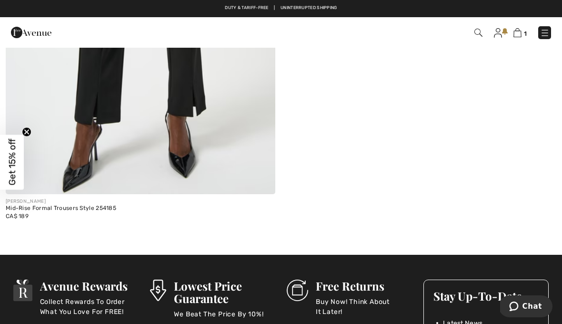
scroll to position [334, 0]
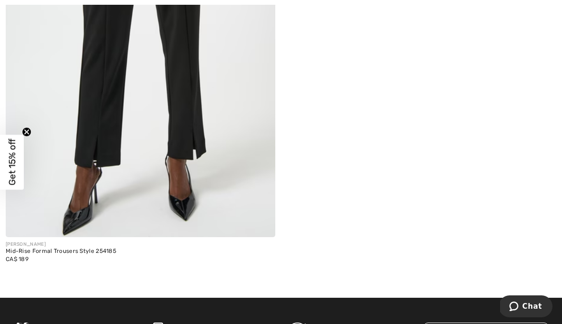
click at [193, 132] on img at bounding box center [141, 34] width 270 height 405
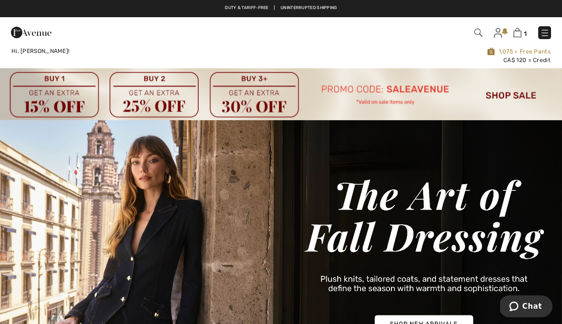
click at [553, 28] on div "1 Checkout" at bounding box center [397, 33] width 324 height 20
click at [549, 32] on img at bounding box center [545, 33] width 10 height 10
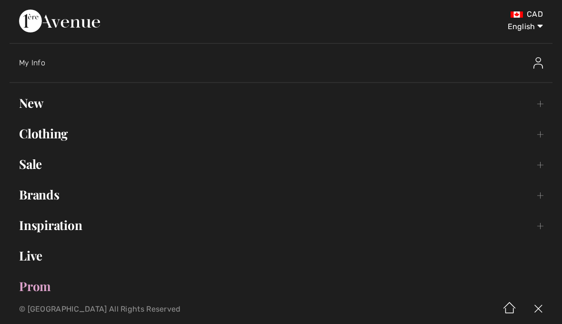
click at [40, 164] on link "Sale Toggle submenu" at bounding box center [281, 163] width 543 height 21
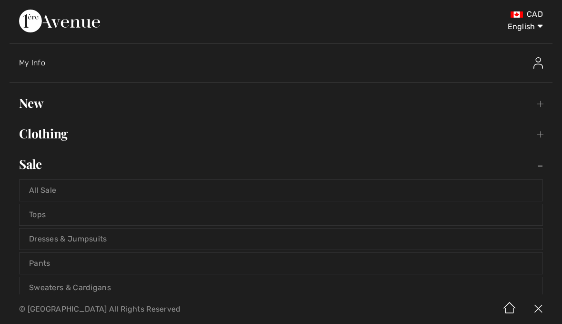
click at [53, 193] on link "All Sale" at bounding box center [281, 190] width 523 height 21
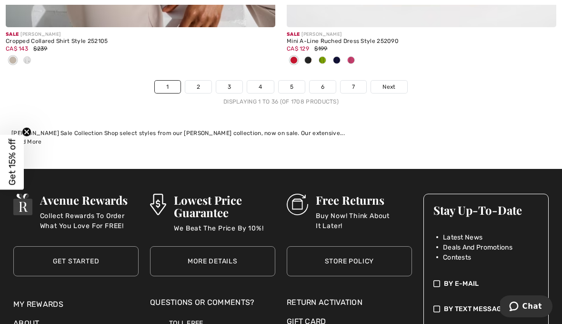
scroll to position [8363, 0]
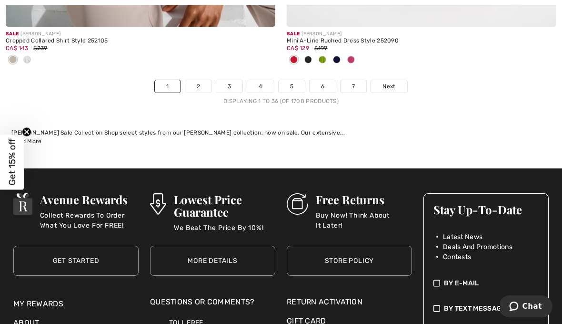
click at [205, 80] on link "2" at bounding box center [198, 86] width 26 height 12
click at [203, 85] on link "2" at bounding box center [198, 86] width 26 height 12
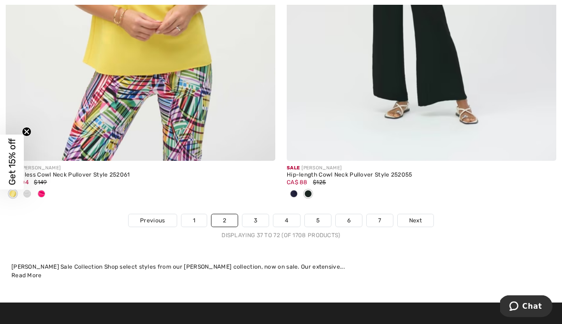
scroll to position [8365, 0]
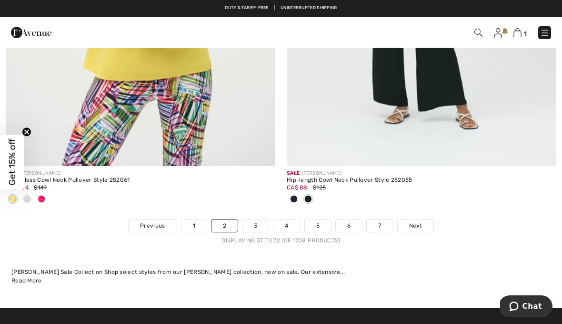
click at [263, 221] on link "3" at bounding box center [256, 225] width 26 height 12
click at [265, 219] on link "3" at bounding box center [256, 225] width 26 height 12
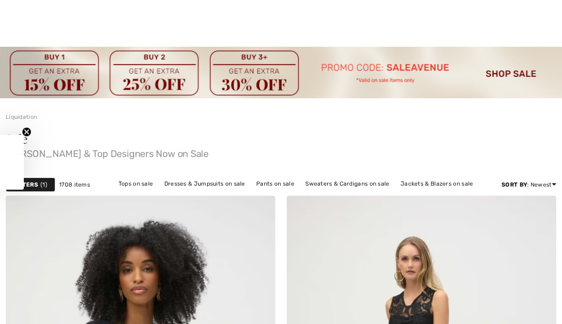
checkbox input "true"
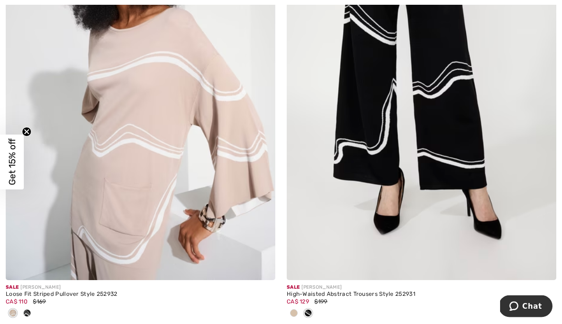
scroll to position [5946, 0]
click at [160, 140] on img at bounding box center [141, 77] width 270 height 405
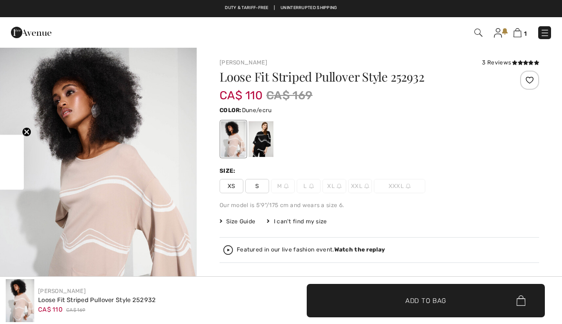
checkbox input "true"
click at [267, 142] on div at bounding box center [261, 139] width 25 height 36
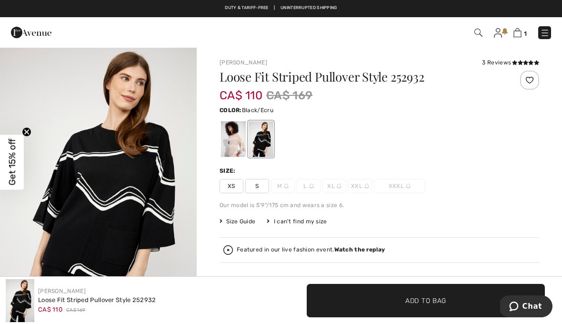
click at [268, 138] on div at bounding box center [261, 139] width 25 height 36
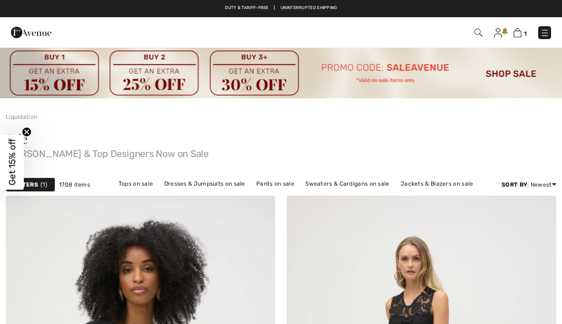
checkbox input "true"
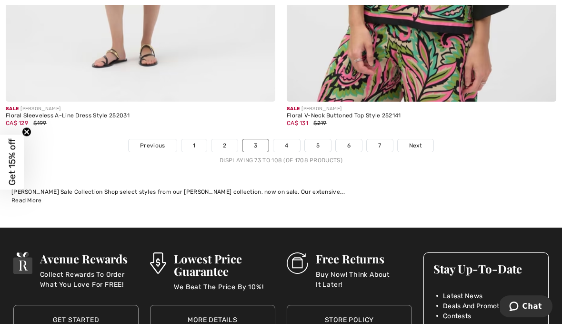
scroll to position [8401, 0]
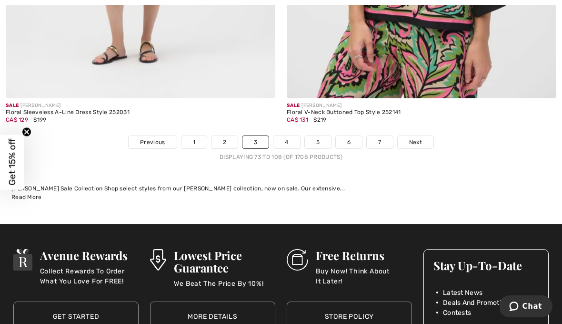
click at [293, 136] on link "4" at bounding box center [287, 142] width 26 height 12
click at [292, 136] on link "4" at bounding box center [287, 142] width 26 height 12
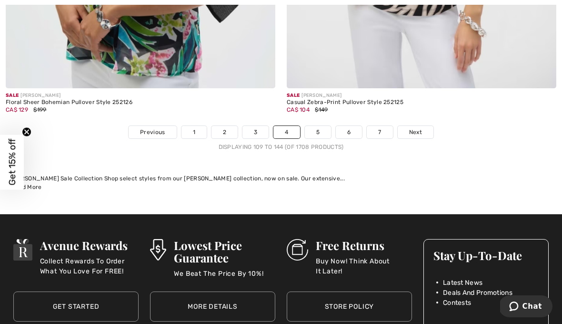
scroll to position [8365, 0]
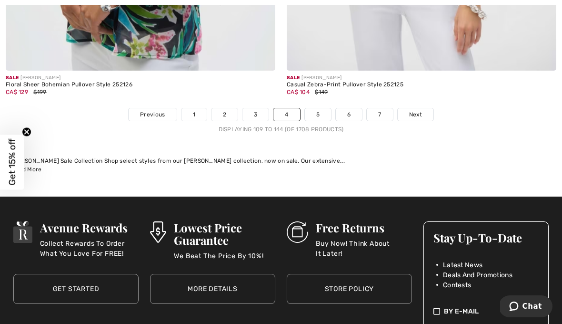
click at [322, 109] on link "5" at bounding box center [318, 114] width 26 height 12
click at [321, 108] on link "5" at bounding box center [318, 114] width 26 height 12
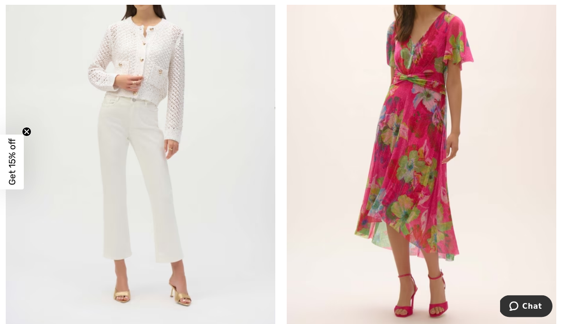
scroll to position [4840, 0]
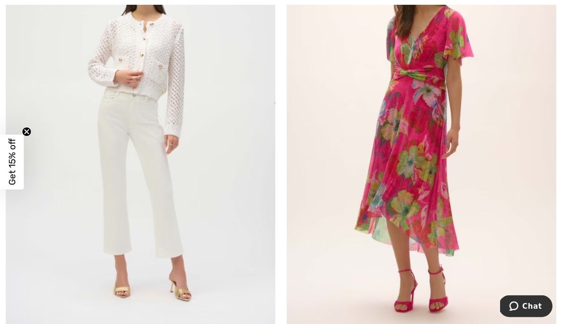
click at [530, 277] on img at bounding box center [422, 132] width 270 height 405
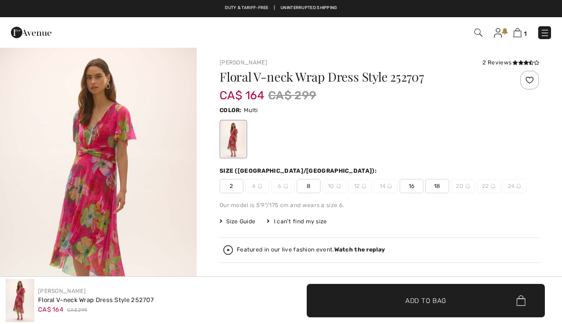
checkbox input "true"
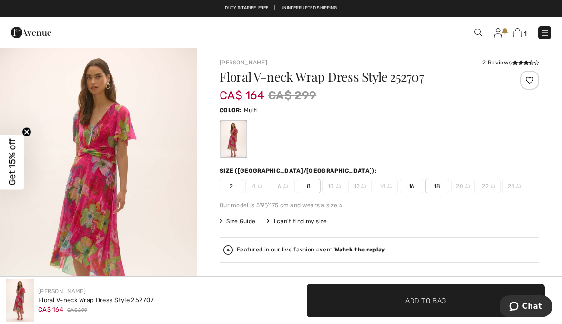
click at [495, 239] on div "Featured in our live fashion event. Watch the replay" at bounding box center [380, 250] width 320 height 26
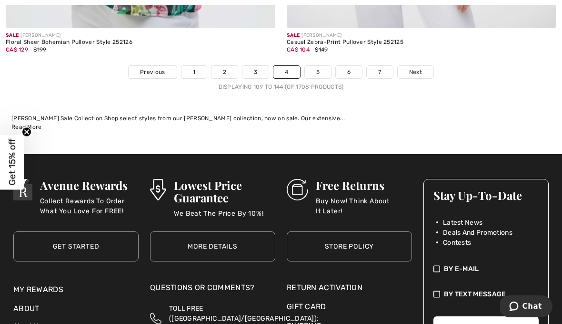
scroll to position [8409, 0]
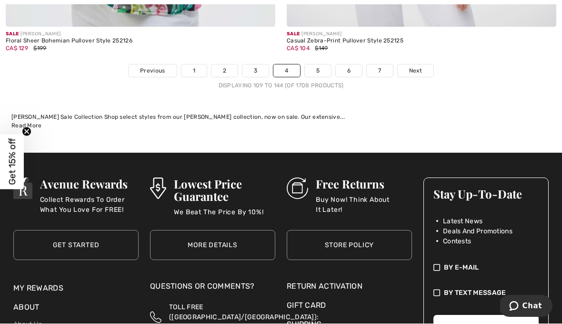
click at [323, 67] on link "5" at bounding box center [318, 71] width 26 height 12
click at [321, 65] on link "5" at bounding box center [318, 71] width 26 height 12
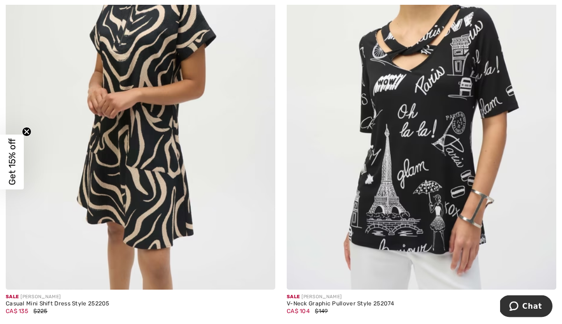
scroll to position [5328, 0]
click at [155, 173] on img at bounding box center [141, 87] width 270 height 405
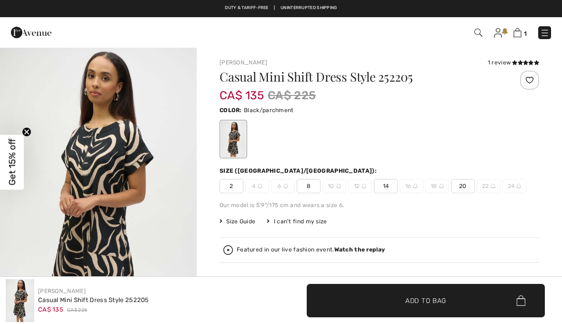
checkbox input "true"
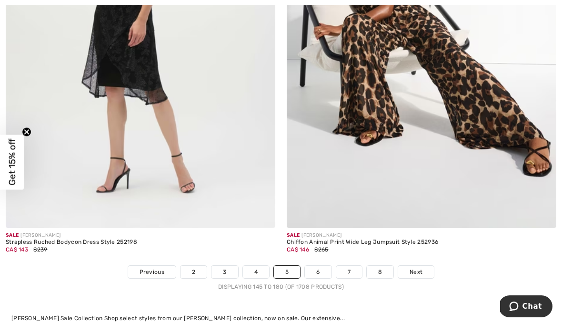
scroll to position [8176, 0]
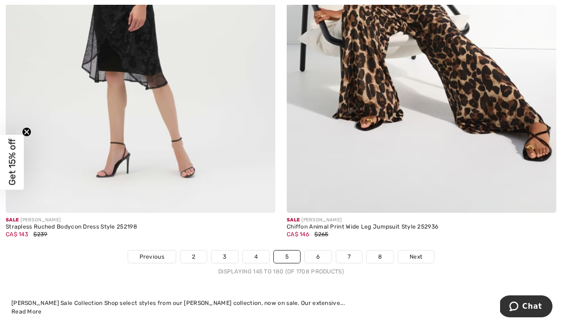
click at [329, 250] on link "6" at bounding box center [318, 256] width 26 height 12
click at [323, 250] on link "6" at bounding box center [318, 256] width 26 height 12
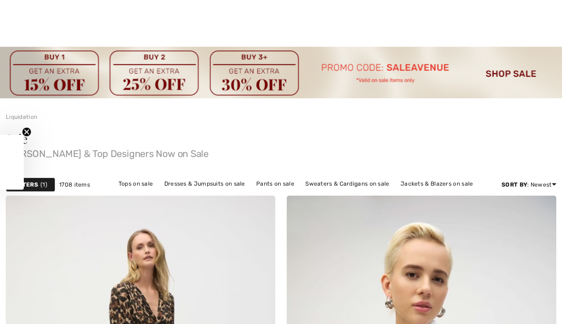
checkbox input "true"
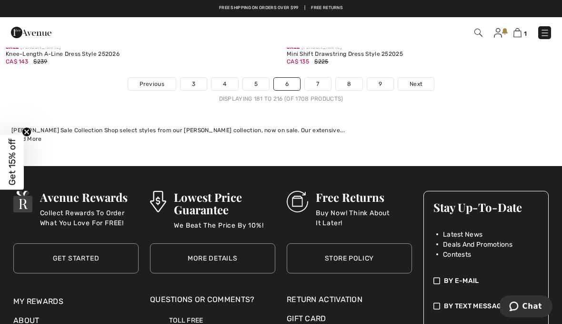
scroll to position [8266, 0]
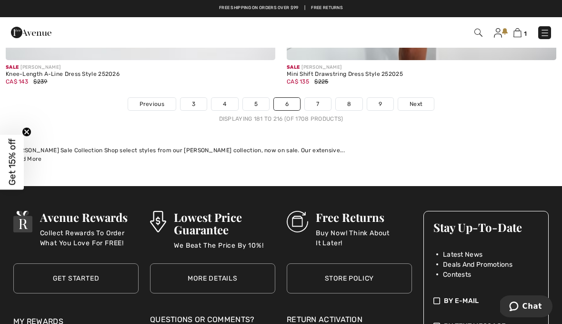
click at [327, 99] on link "7" at bounding box center [318, 104] width 26 height 12
click at [327, 98] on link "7" at bounding box center [318, 104] width 26 height 12
click at [508, 212] on div "Stay Up-To-Date Latest News Deals And Promotions Contests" at bounding box center [486, 244] width 124 height 67
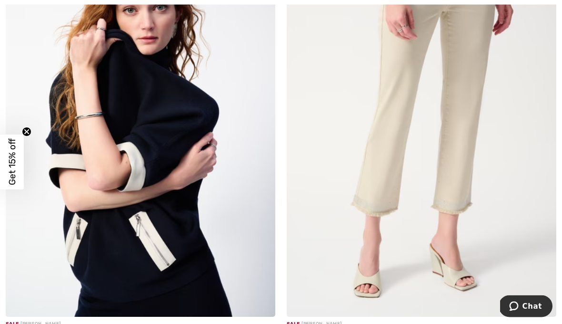
scroll to position [726, 0]
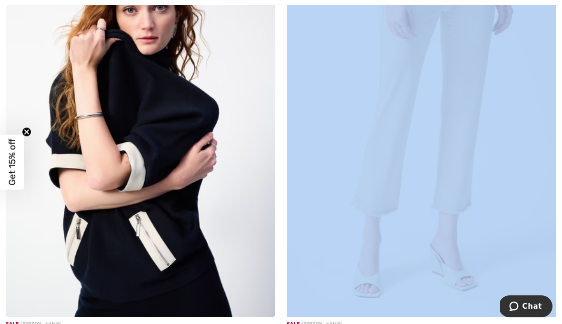
click at [168, 235] on img at bounding box center [141, 114] width 270 height 405
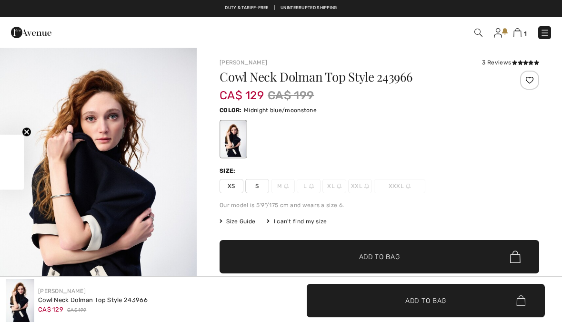
checkbox input "true"
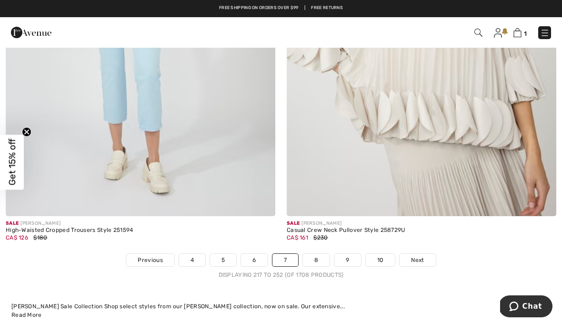
scroll to position [8263, 0]
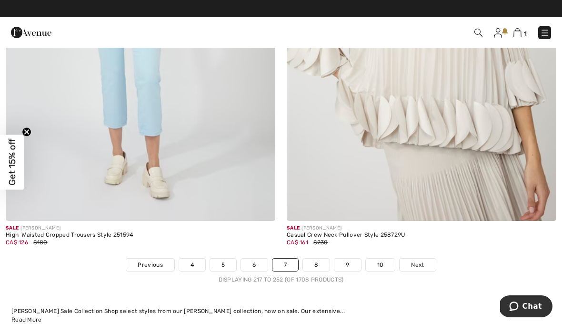
click at [321, 263] on link "8" at bounding box center [316, 264] width 27 height 12
click at [315, 258] on link "8" at bounding box center [316, 264] width 27 height 12
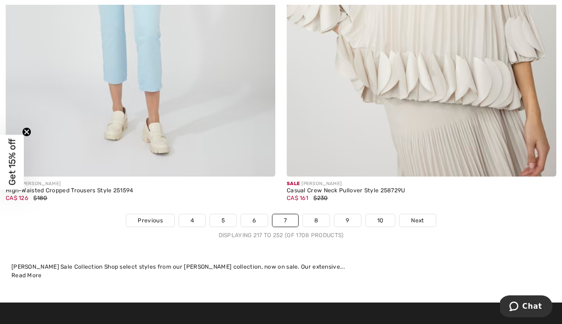
click at [326, 218] on link "8" at bounding box center [316, 220] width 27 height 12
click at [328, 214] on link "8" at bounding box center [316, 220] width 27 height 12
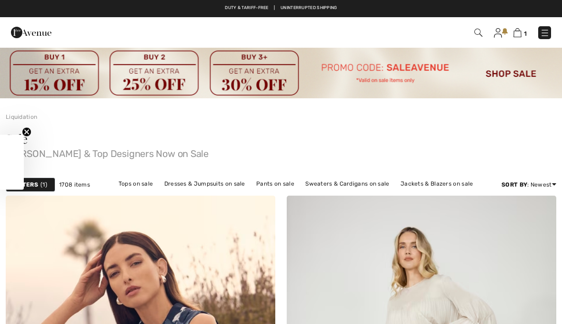
checkbox input "true"
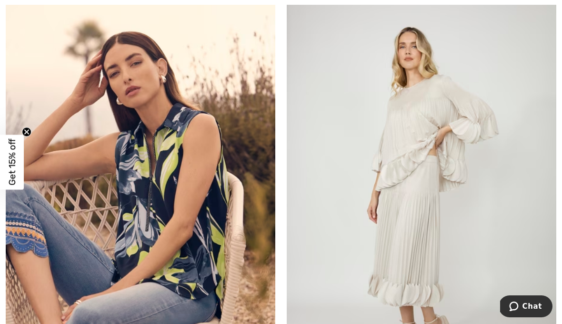
scroll to position [226, 0]
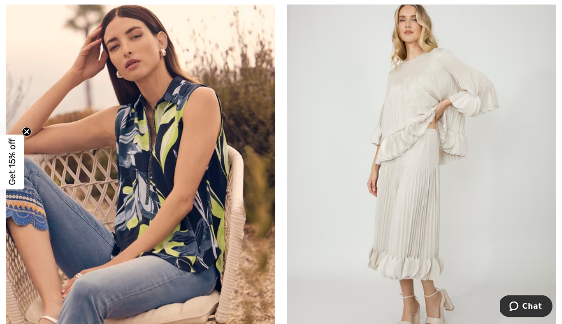
click at [433, 98] on img at bounding box center [422, 172] width 270 height 405
click at [434, 48] on img at bounding box center [422, 172] width 270 height 405
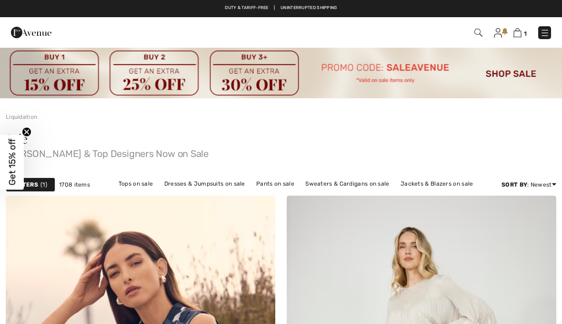
checkbox input "true"
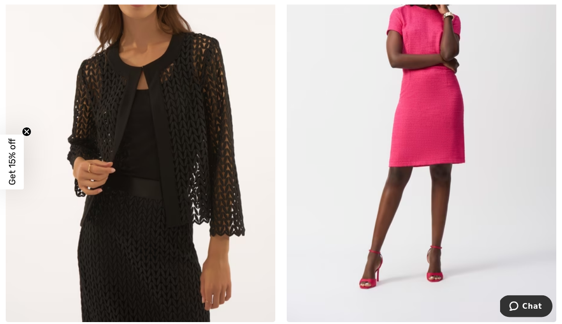
scroll to position [6388, 0]
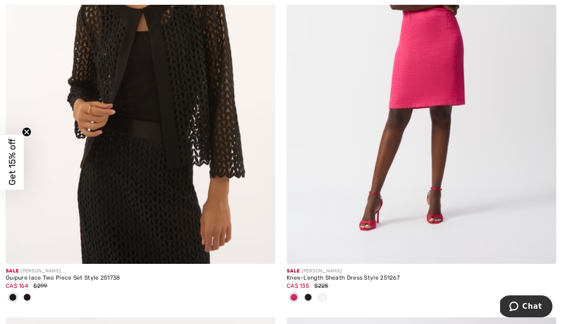
click at [171, 186] on img at bounding box center [141, 61] width 270 height 405
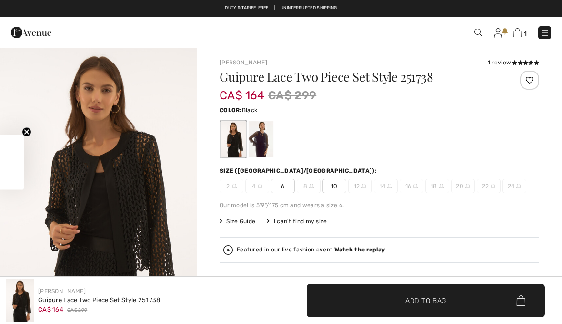
checkbox input "true"
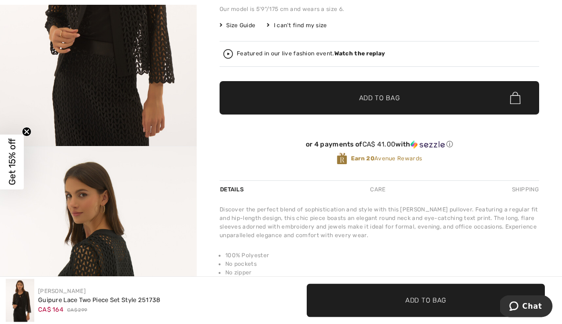
scroll to position [196, 0]
click at [12, 178] on span "Get 15% off" at bounding box center [12, 162] width 11 height 47
click at [8, 177] on span "Get 15% off" at bounding box center [12, 162] width 11 height 47
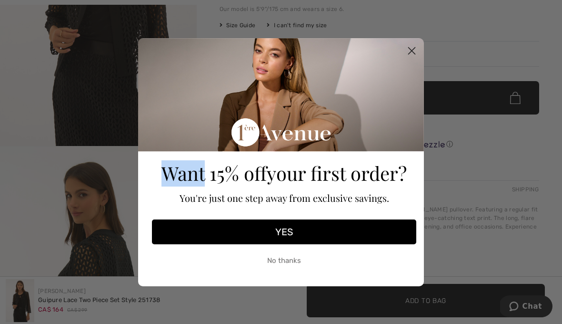
click at [417, 58] on circle "Close dialog" at bounding box center [412, 50] width 16 height 16
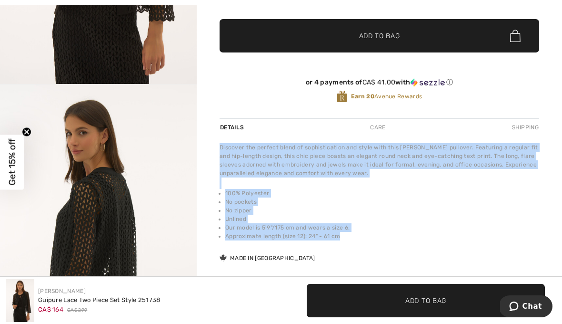
scroll to position [274, 0]
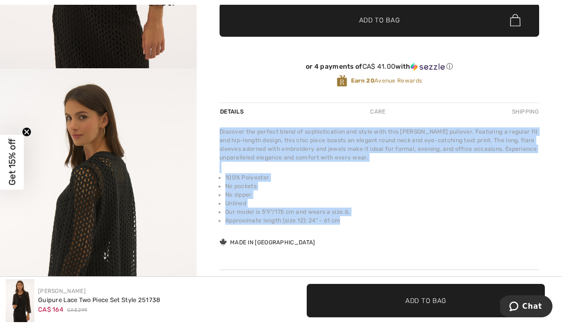
click at [366, 258] on div "Joseph Ribkoff 1 review 1 review Guipure Lace Two Piece Set Style 251738 CA$ 16…" at bounding box center [380, 67] width 320 height 564
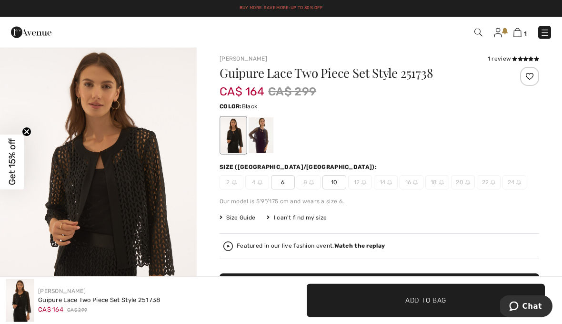
scroll to position [0, 0]
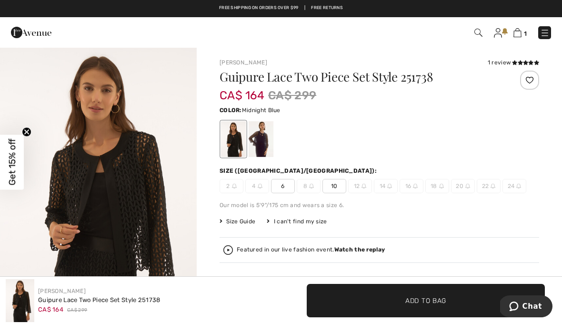
click at [268, 143] on div at bounding box center [261, 139] width 25 height 36
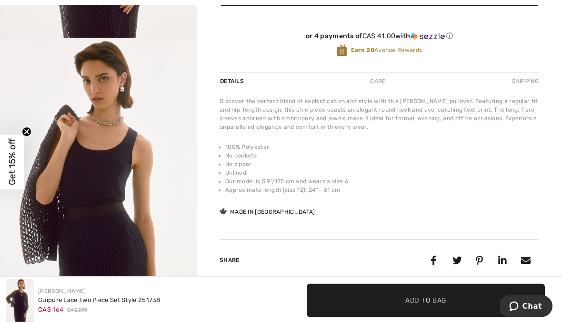
scroll to position [304, 0]
click at [472, 230] on div "Joseph Ribkoff 1 review 1 review Guipure Lace Two Piece Set Style 251738 CA$ 16…" at bounding box center [380, 36] width 320 height 564
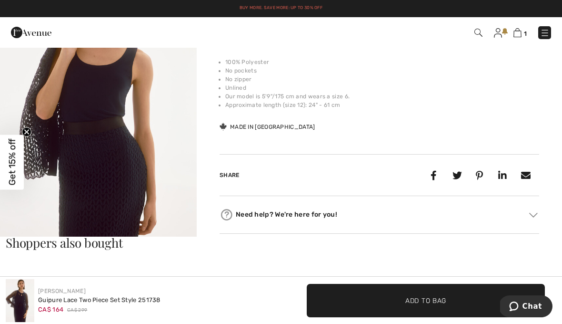
scroll to position [339, 0]
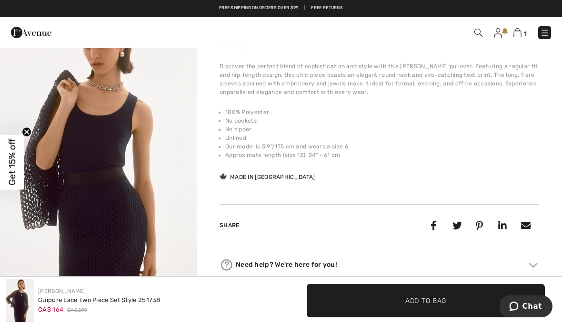
click at [468, 182] on div "Discover the perfect blend of sophistication and style with this Joseph Ribkoff…" at bounding box center [380, 122] width 320 height 120
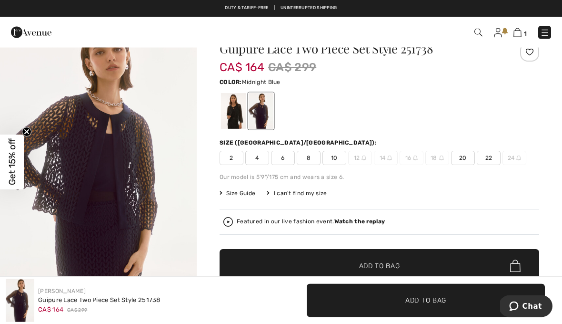
scroll to position [12, 0]
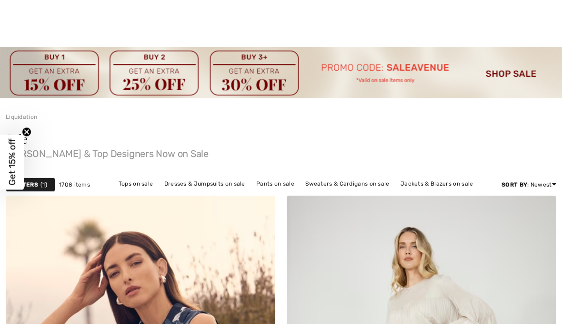
scroll to position [6511, 0]
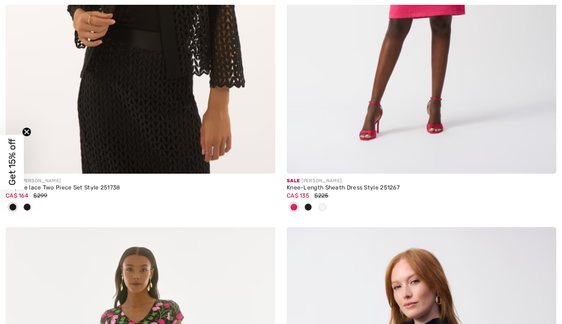
checkbox input "true"
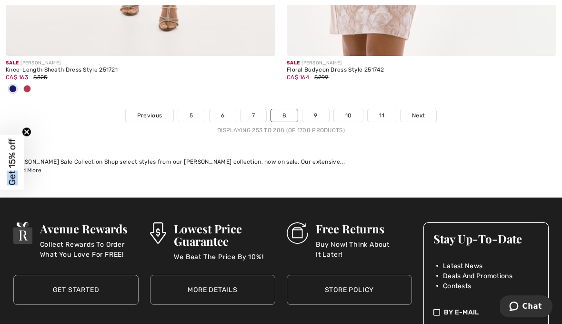
scroll to position [8441, 0]
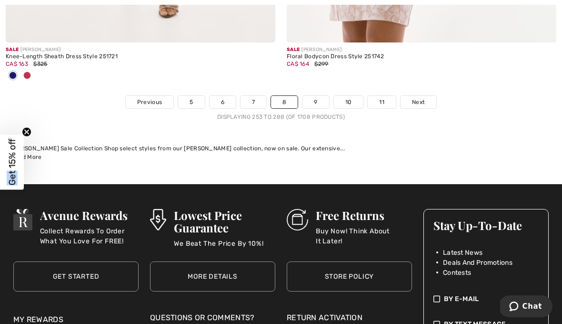
click at [320, 96] on link "9" at bounding box center [316, 102] width 26 height 12
click at [322, 96] on link "9" at bounding box center [316, 102] width 26 height 12
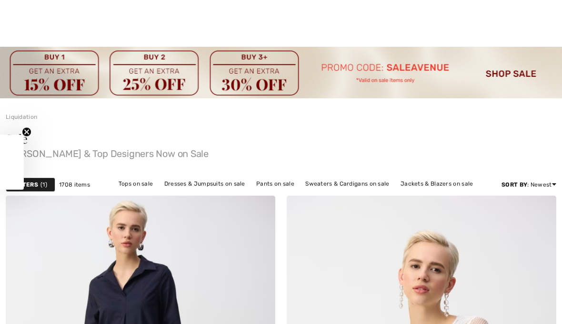
checkbox input "true"
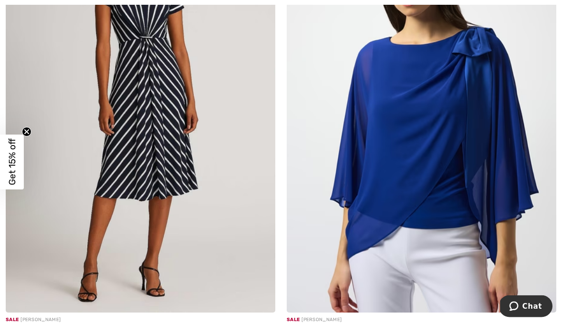
scroll to position [746, 0]
click at [435, 188] on img at bounding box center [422, 110] width 270 height 405
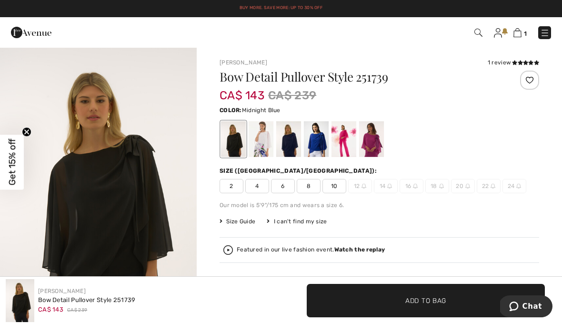
click at [297, 148] on div at bounding box center [288, 139] width 25 height 36
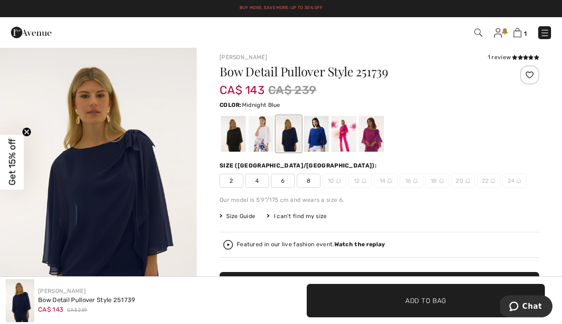
scroll to position [28, 0]
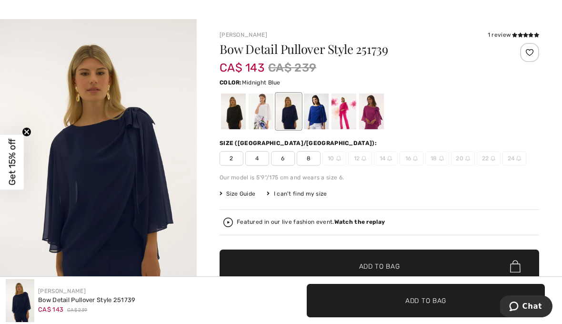
click at [474, 247] on div "Bow Detail Pullover Style 251739 CA$ 143 CA$ 239 Color: Midnight Blue Size (CA/…" at bounding box center [380, 195] width 320 height 305
click at [475, 241] on div "Bow Detail Pullover Style 251739 CA$ 143 CA$ 239 Color: Midnight Blue Size (CA/…" at bounding box center [380, 195] width 320 height 305
click at [374, 117] on div at bounding box center [371, 111] width 25 height 36
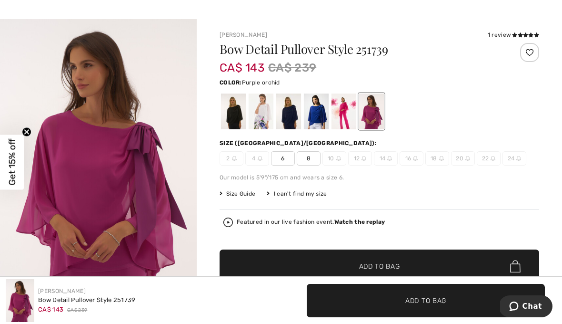
click at [322, 118] on div at bounding box center [316, 111] width 25 height 36
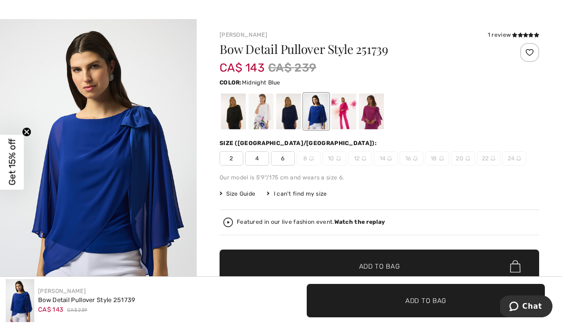
click at [294, 114] on div at bounding box center [288, 111] width 25 height 36
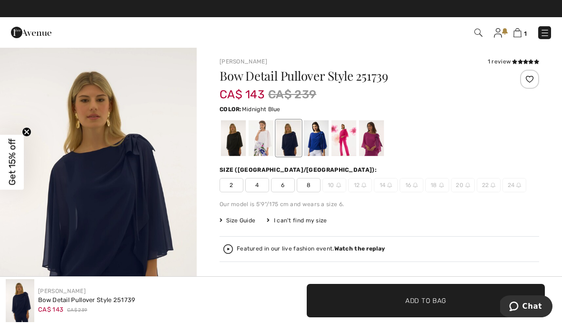
scroll to position [0, 0]
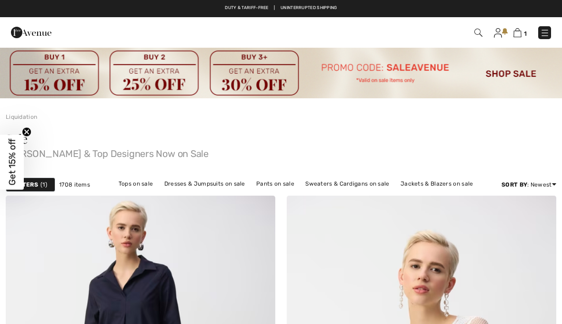
checkbox input "true"
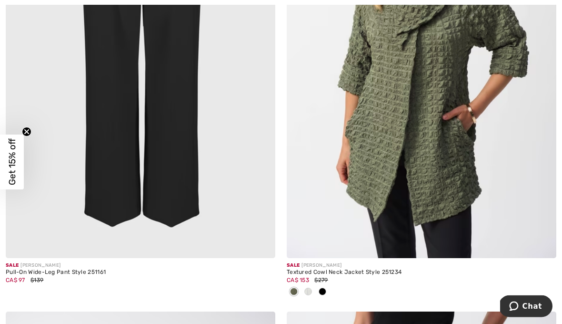
scroll to position [4570, 0]
click at [446, 180] on img at bounding box center [422, 55] width 270 height 405
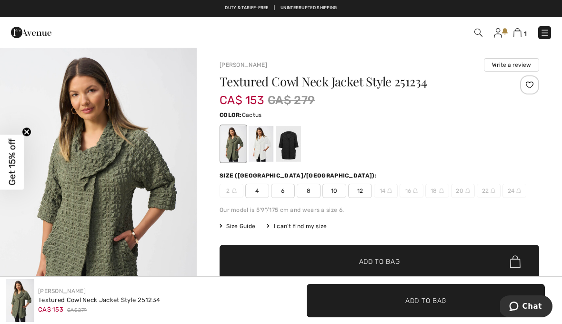
click at [310, 189] on span "8" at bounding box center [309, 190] width 24 height 14
click at [299, 145] on div at bounding box center [288, 144] width 25 height 36
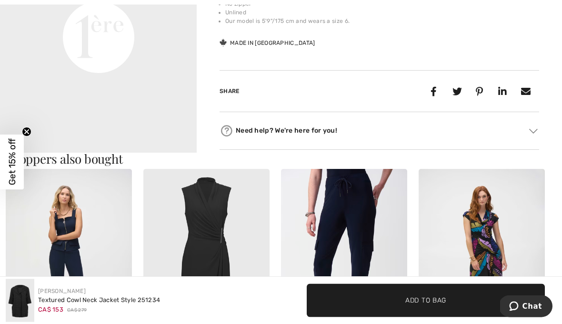
scroll to position [452, 0]
click at [536, 246] on img at bounding box center [482, 264] width 126 height 190
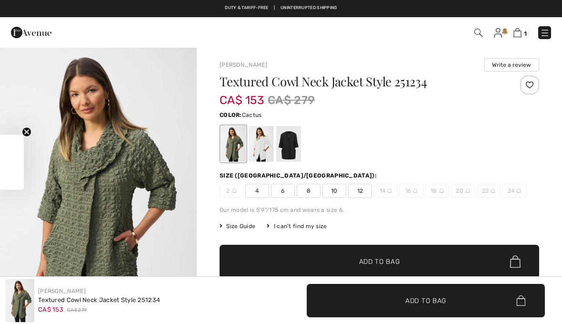
checkbox input "true"
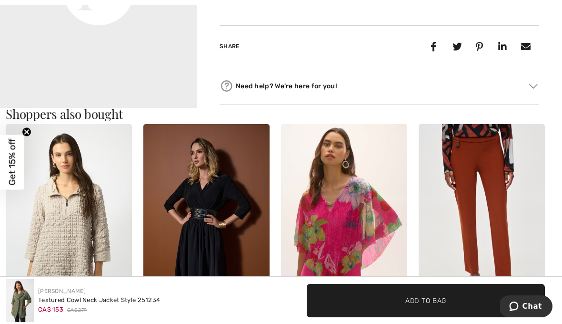
scroll to position [815, 0]
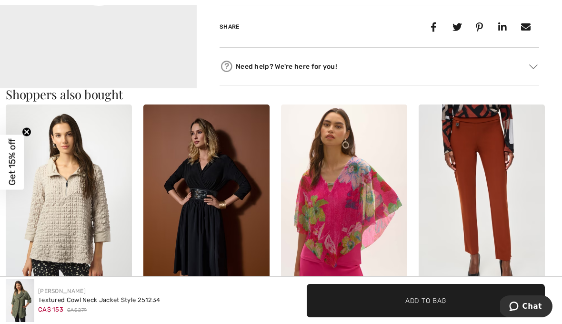
click at [75, 217] on img at bounding box center [69, 199] width 126 height 190
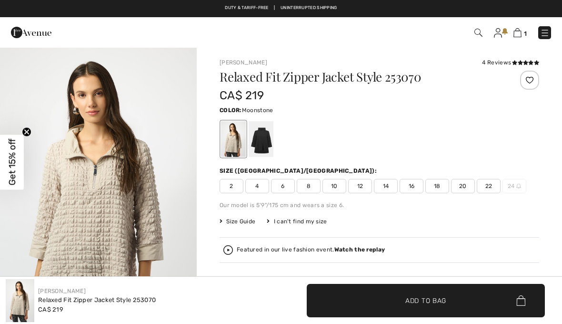
checkbox input "true"
click at [265, 147] on div at bounding box center [261, 139] width 25 height 36
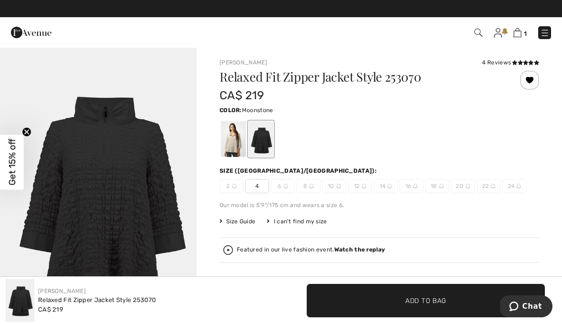
click at [233, 144] on div at bounding box center [233, 139] width 25 height 36
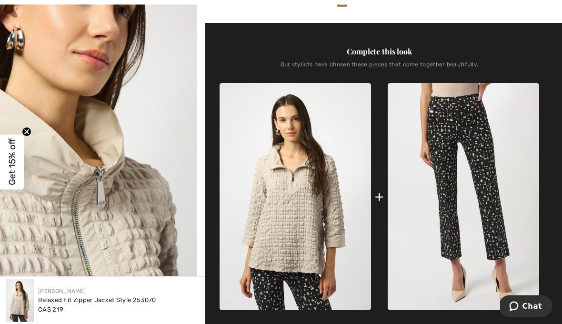
scroll to position [356, 0]
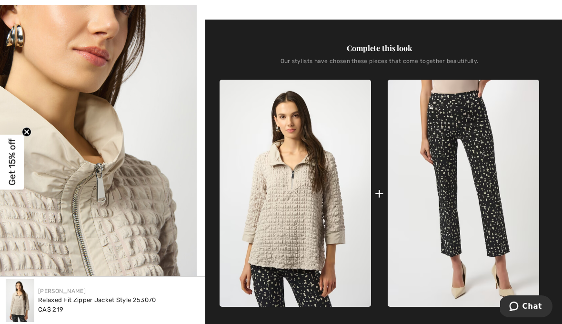
click at [476, 138] on img at bounding box center [464, 193] width 152 height 227
click at [475, 84] on img at bounding box center [464, 193] width 152 height 227
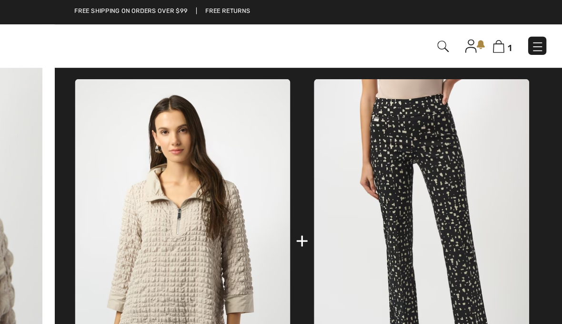
click at [388, 105] on img at bounding box center [464, 169] width 152 height 227
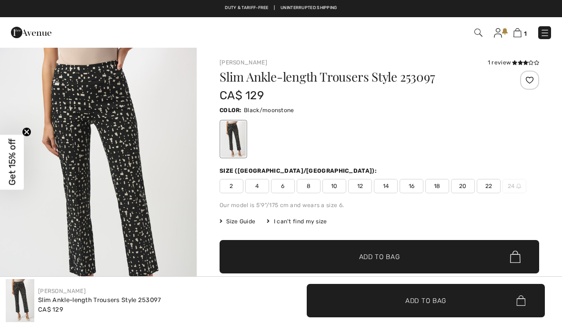
checkbox input "true"
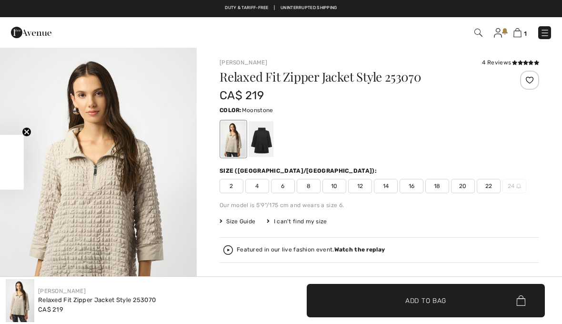
scroll to position [381, 167]
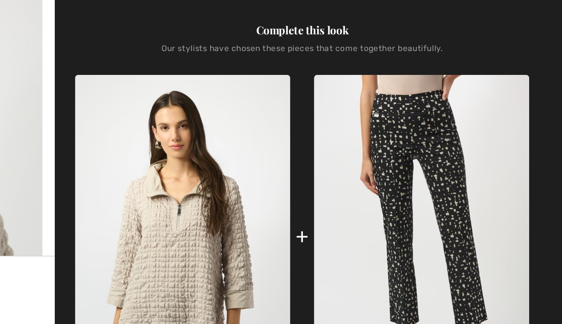
checkbox input "true"
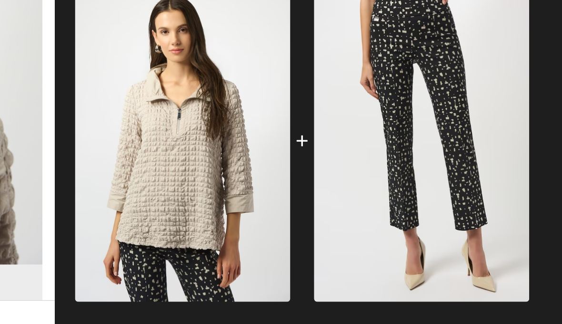
scroll to position [390, 0]
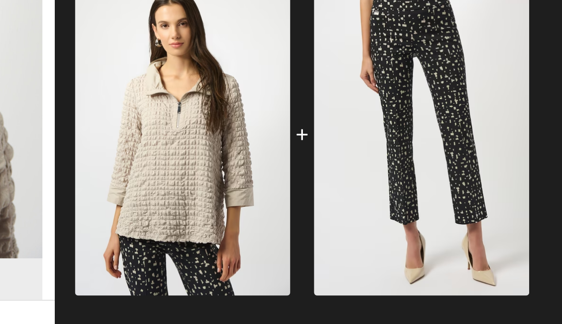
click at [388, 189] on img at bounding box center [464, 159] width 152 height 227
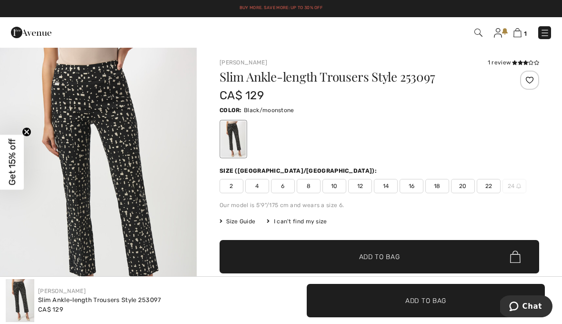
click at [482, 29] on img at bounding box center [479, 33] width 8 height 8
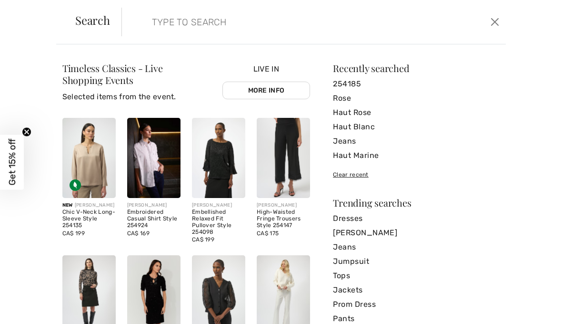
click at [204, 26] on input "search" at bounding box center [274, 22] width 258 height 29
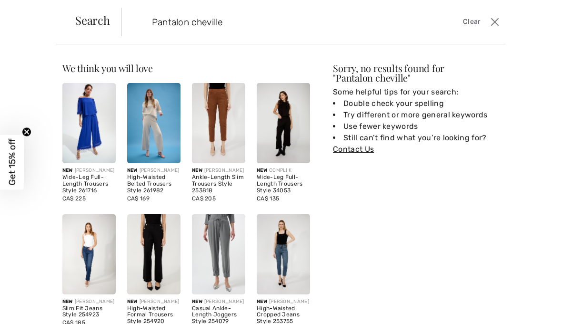
type input "Pantalon cheville"
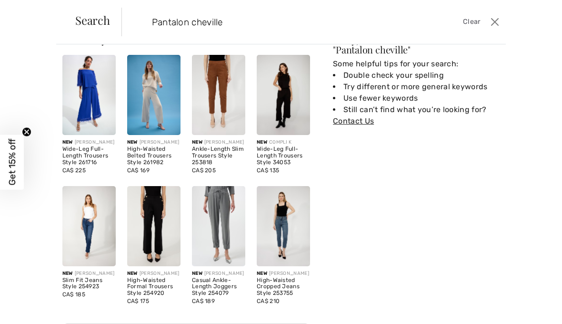
scroll to position [41, 0]
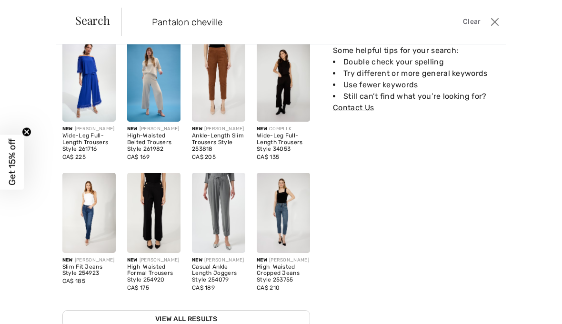
click at [439, 80] on li "Use fewer keywords" at bounding box center [416, 84] width 167 height 11
click at [221, 72] on img at bounding box center [218, 81] width 53 height 80
click at [225, 67] on img at bounding box center [218, 81] width 53 height 80
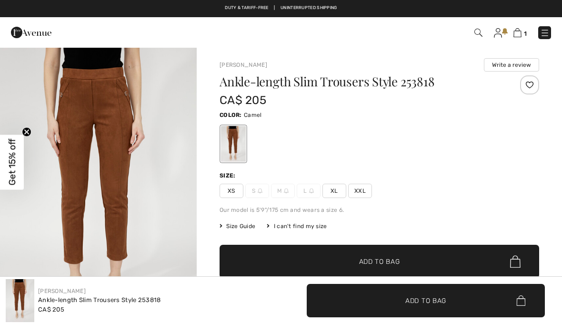
checkbox input "true"
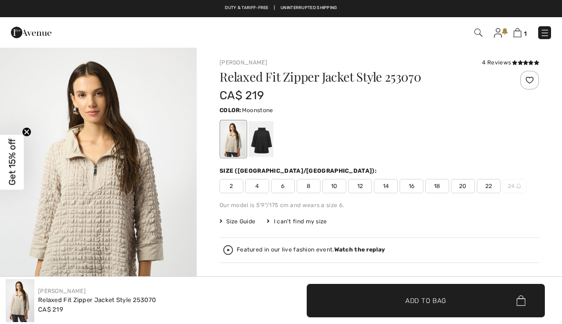
scroll to position [486, 167]
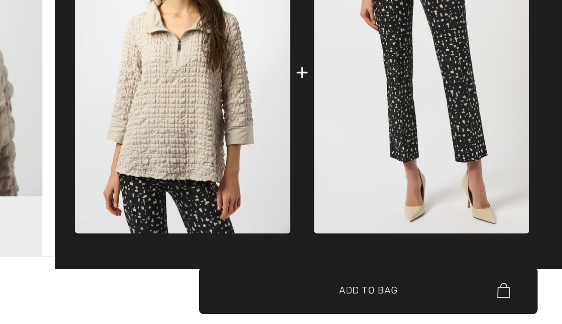
checkbox input "true"
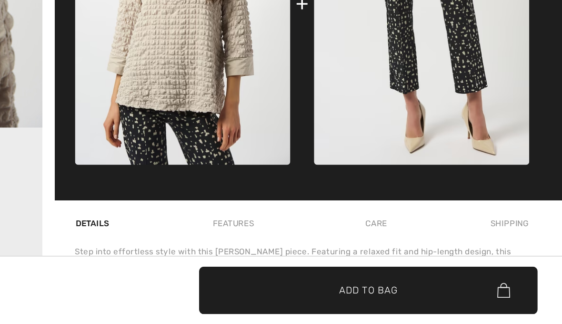
scroll to position [0, 0]
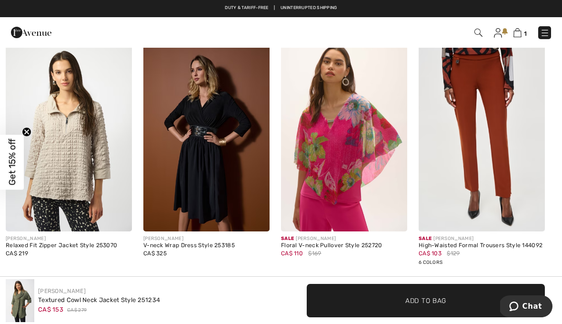
scroll to position [878, 0]
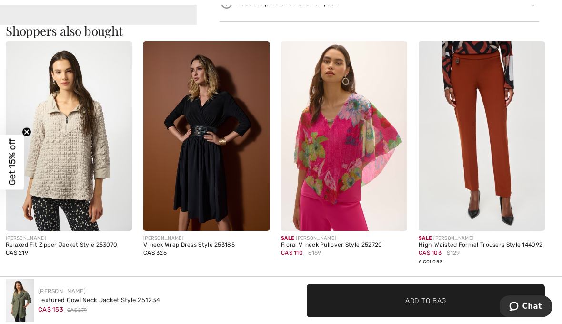
click at [489, 80] on img at bounding box center [482, 136] width 126 height 190
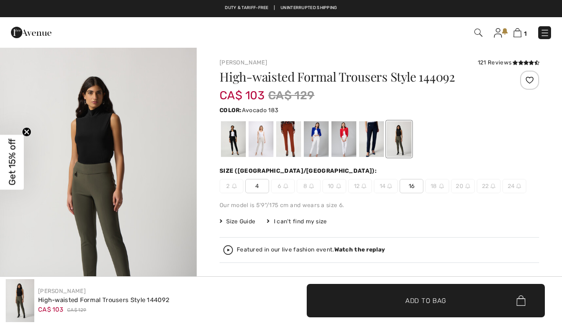
checkbox input "true"
click at [404, 145] on div at bounding box center [399, 139] width 25 height 36
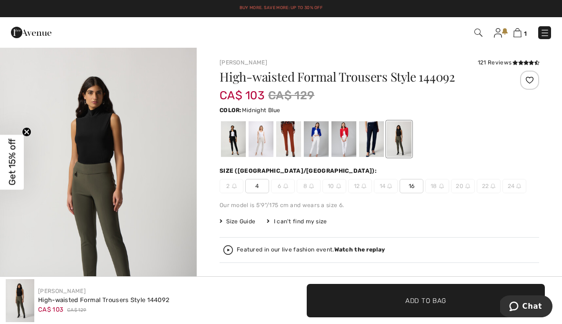
click at [378, 147] on div at bounding box center [371, 139] width 25 height 36
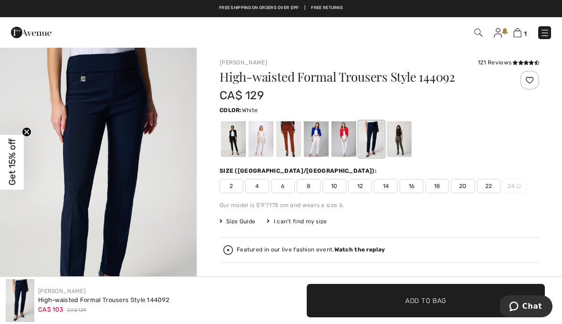
click at [351, 135] on div at bounding box center [344, 139] width 25 height 36
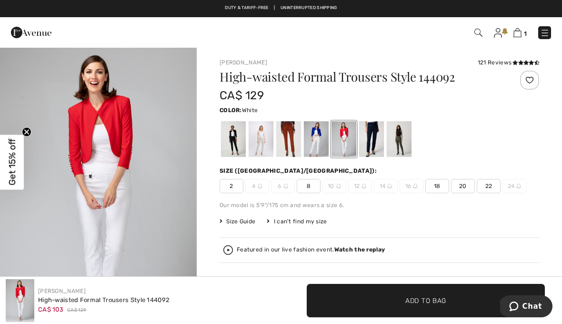
click at [294, 135] on div at bounding box center [288, 139] width 25 height 36
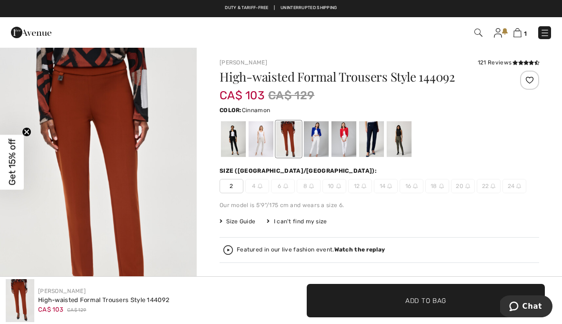
click at [239, 140] on div at bounding box center [233, 139] width 25 height 36
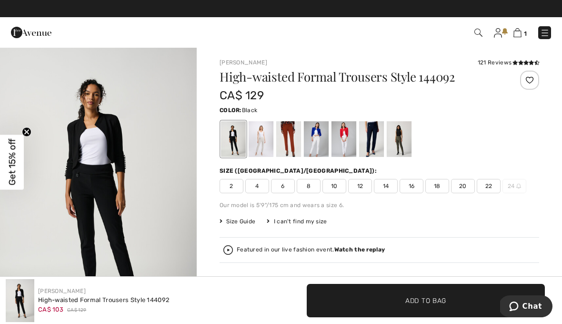
click at [519, 35] on img at bounding box center [518, 32] width 8 height 9
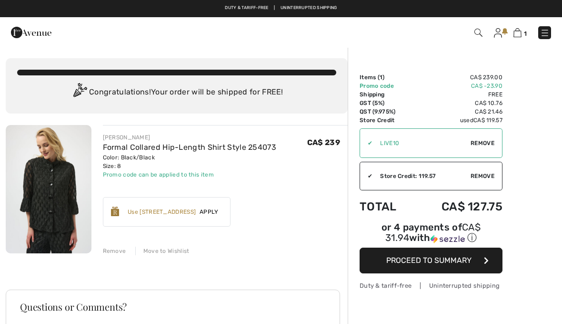
click at [122, 253] on div "Remove" at bounding box center [114, 250] width 23 height 9
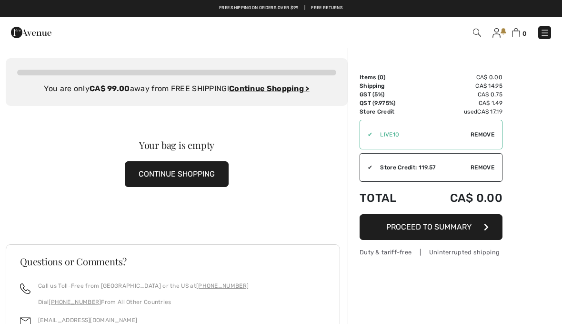
click at [547, 196] on div "Order Summary Details Items ( 0 ) CA$ 0.00 Promo code CA$ 0.00 Shipping CA$ 14.…" at bounding box center [455, 255] width 214 height 416
click at [545, 198] on div "Order Summary Details Items ( 0 ) CA$ 0.00 Promo code CA$ 0.00 Shipping CA$ 14.…" at bounding box center [455, 255] width 214 height 416
